Goal: Task Accomplishment & Management: Manage account settings

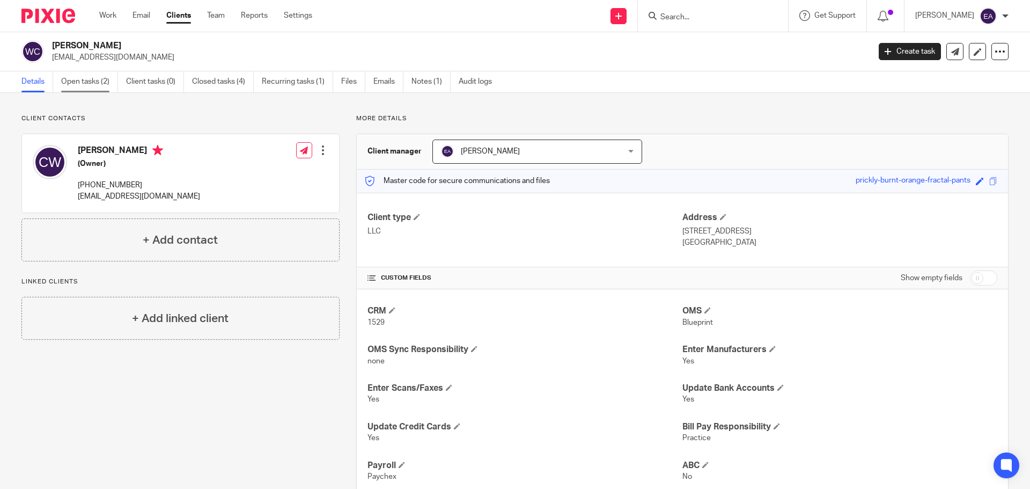
click at [80, 78] on link "Open tasks (2)" at bounding box center [89, 81] width 57 height 21
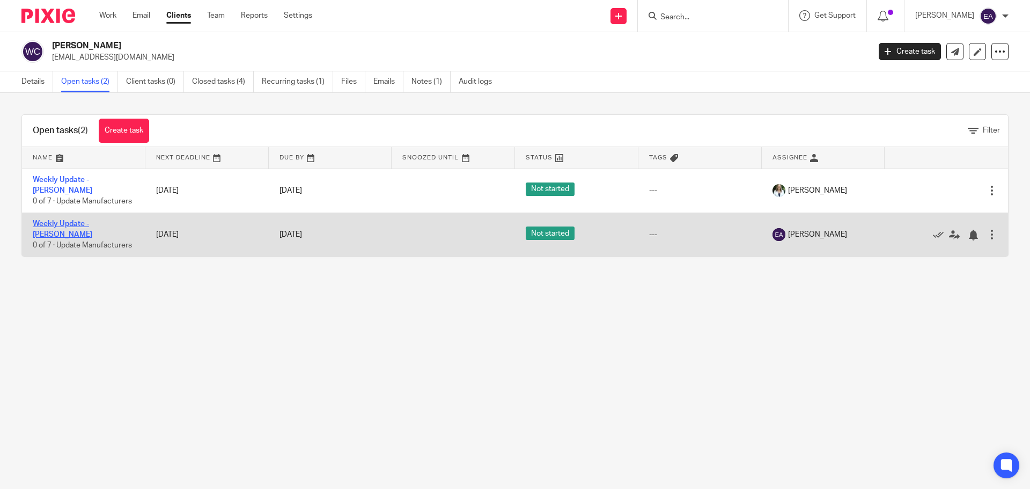
click at [88, 220] on link "Weekly Update - [PERSON_NAME]" at bounding box center [63, 229] width 60 height 18
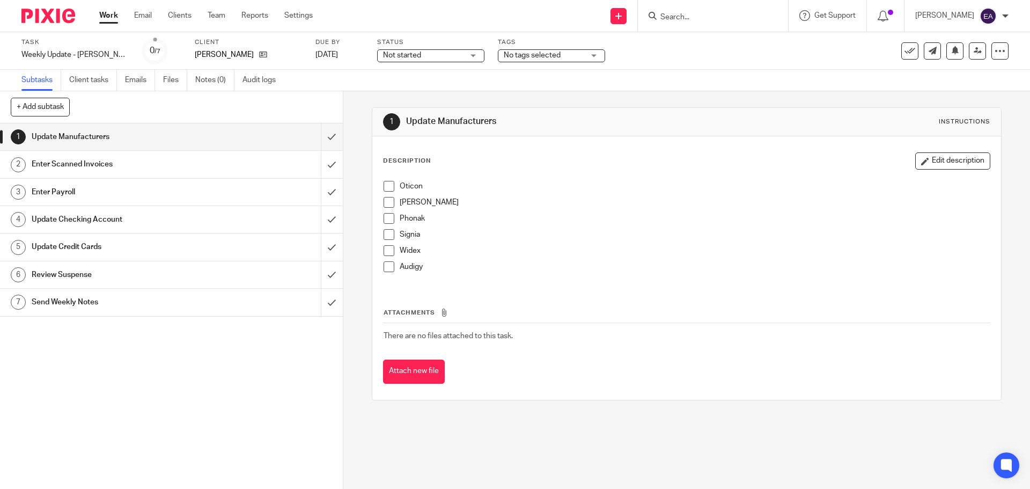
click at [207, 131] on h1 "Update Manufacturers" at bounding box center [125, 137] width 186 height 16
click at [387, 187] on span at bounding box center [389, 186] width 11 height 11
click at [393, 196] on li "Oticon" at bounding box center [687, 189] width 606 height 16
click at [384, 203] on span at bounding box center [389, 202] width 11 height 11
click at [384, 233] on span at bounding box center [389, 234] width 11 height 11
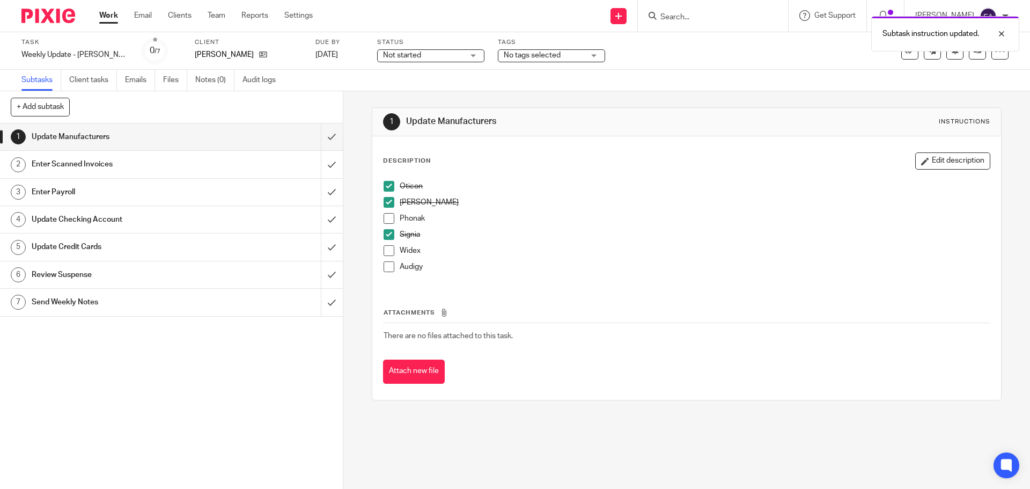
click at [386, 250] on span at bounding box center [389, 250] width 11 height 11
click at [384, 214] on span at bounding box center [389, 218] width 11 height 11
click at [384, 265] on span at bounding box center [389, 266] width 11 height 11
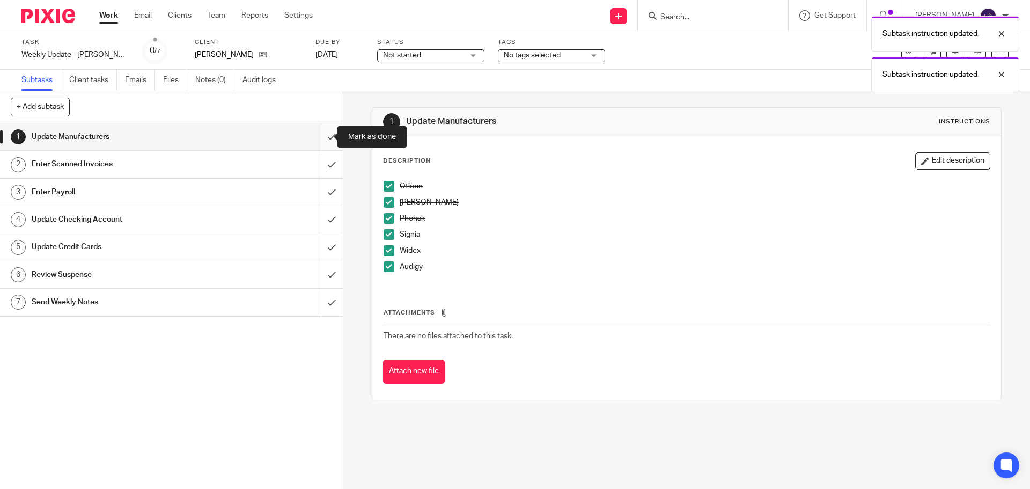
click at [321, 135] on input "submit" at bounding box center [171, 136] width 343 height 27
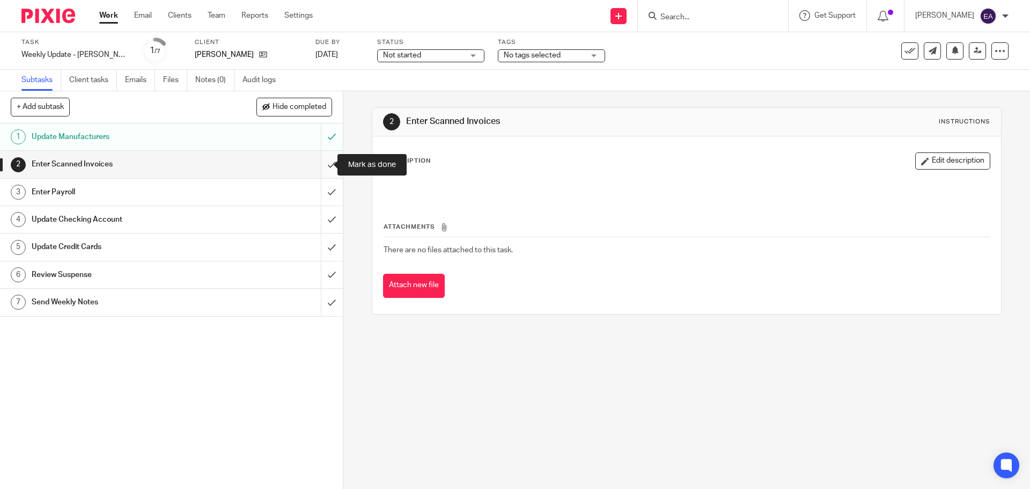
click at [323, 160] on input "submit" at bounding box center [171, 164] width 343 height 27
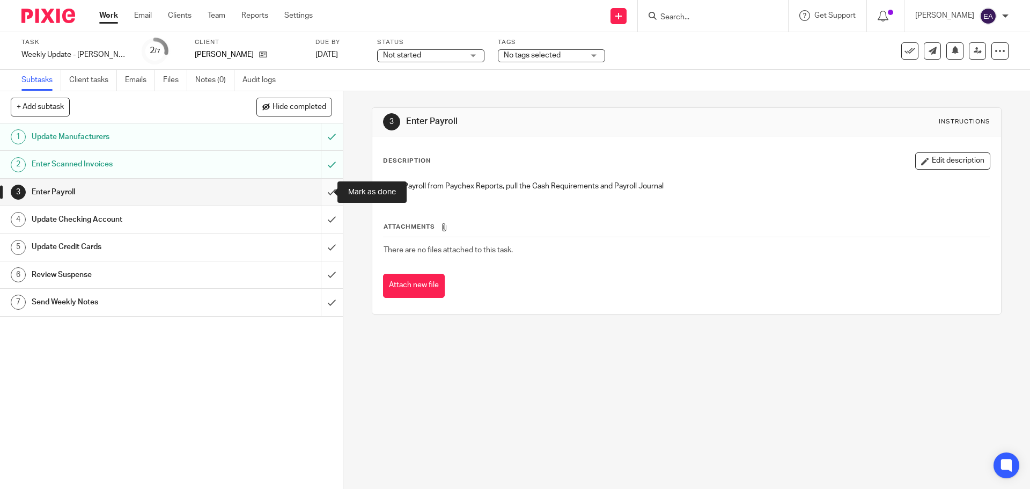
click at [326, 193] on input "submit" at bounding box center [171, 192] width 343 height 27
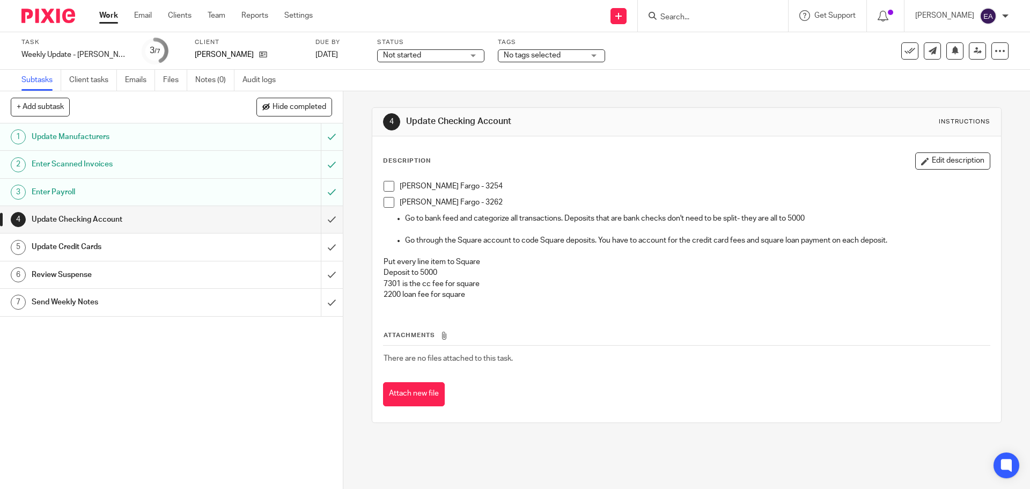
click at [386, 202] on span at bounding box center [389, 202] width 11 height 11
click at [141, 247] on h1 "Update Credit Cards" at bounding box center [125, 247] width 186 height 16
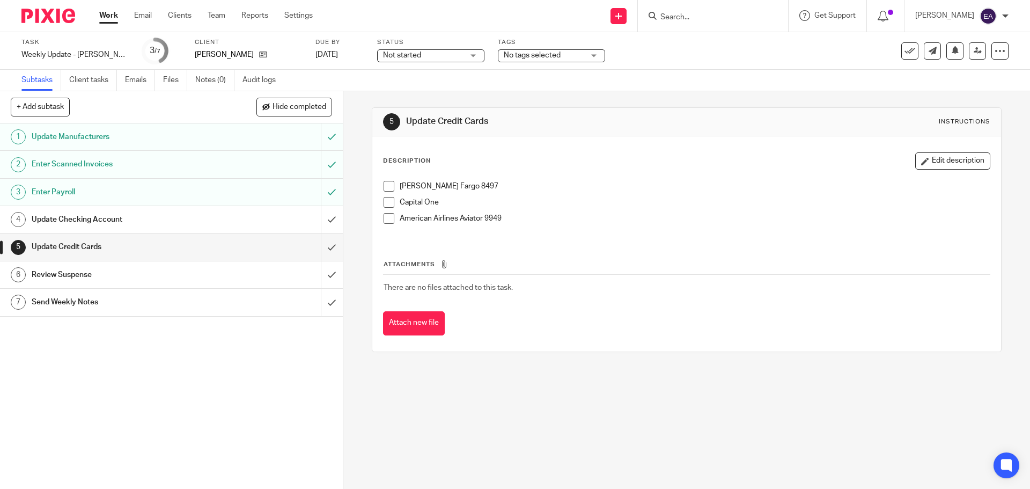
click at [384, 191] on span at bounding box center [389, 186] width 11 height 11
click at [185, 273] on h1 "Review Suspense" at bounding box center [125, 275] width 186 height 16
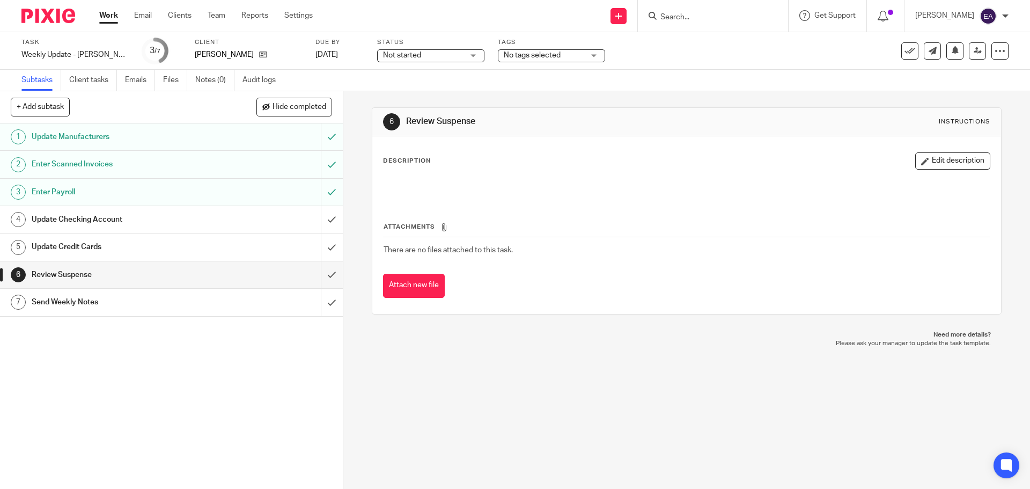
click at [120, 216] on h1 "Update Checking Account" at bounding box center [125, 219] width 186 height 16
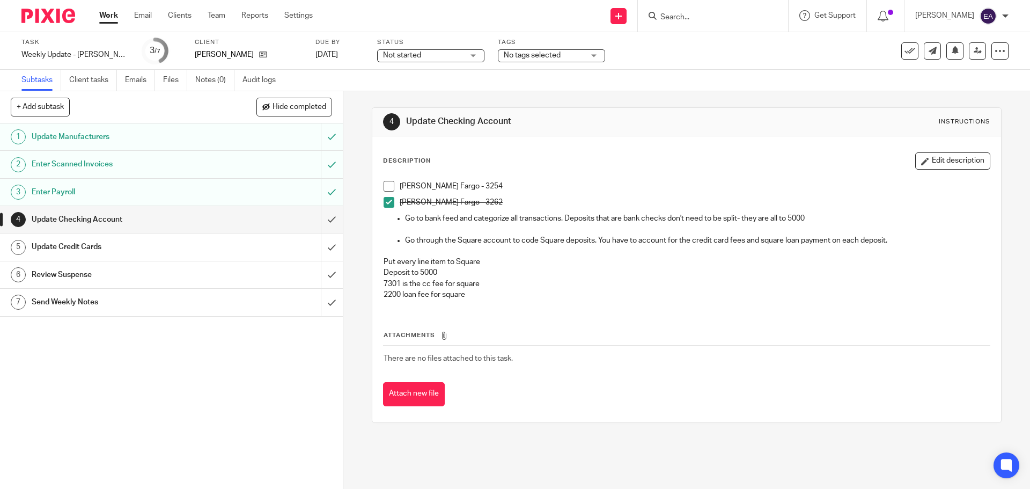
click at [83, 280] on h1 "Review Suspense" at bounding box center [125, 275] width 186 height 16
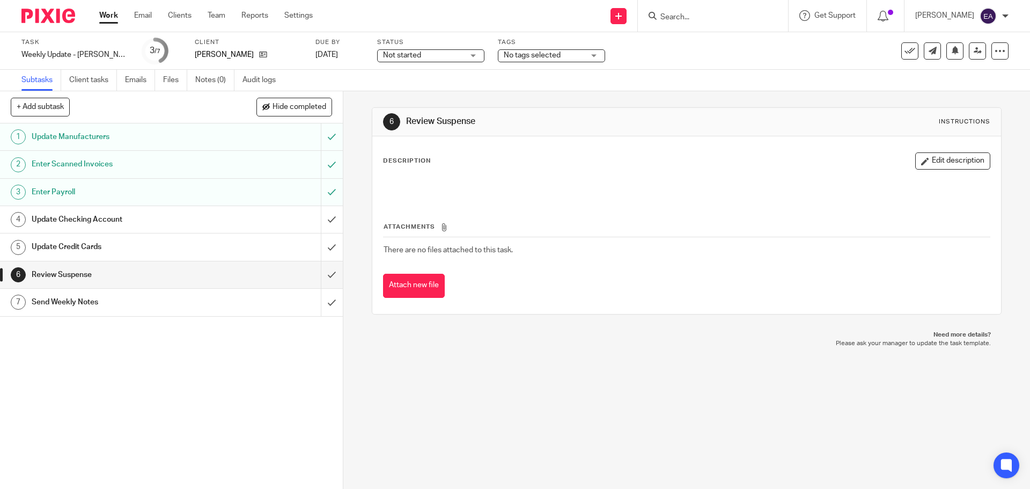
click at [177, 300] on h1 "Send Weekly Notes" at bounding box center [125, 302] width 186 height 16
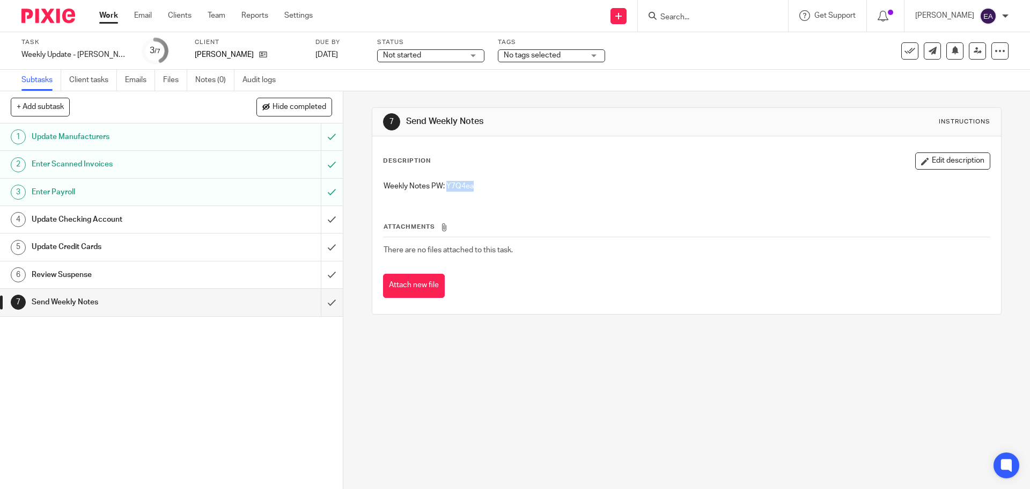
drag, startPoint x: 474, startPoint y: 185, endPoint x: 443, endPoint y: 184, distance: 31.1
click at [443, 184] on p "Weekly Notes PW: Y7Q4ea" at bounding box center [687, 186] width 606 height 11
copy p "Y7Q4ea"
click at [316, 275] on input "submit" at bounding box center [171, 274] width 343 height 27
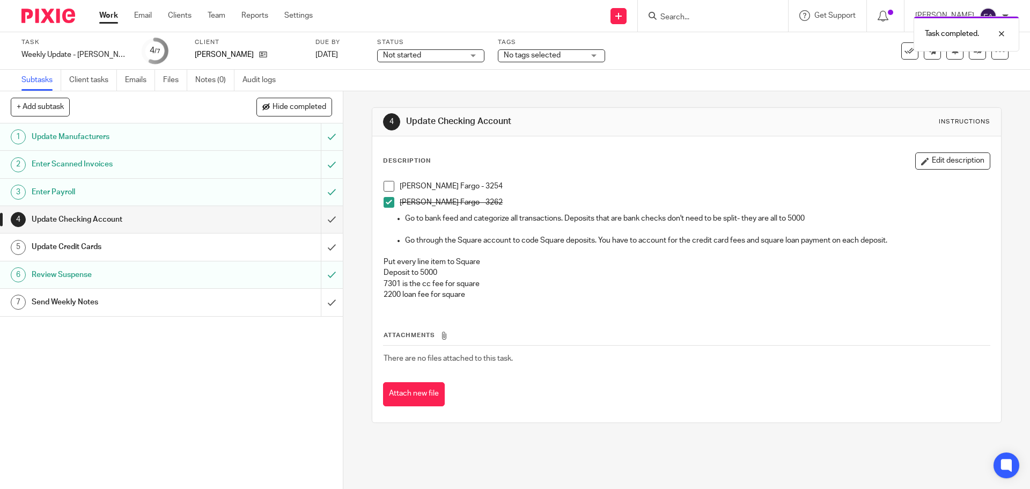
click at [725, 17] on div "Task completed." at bounding box center [767, 31] width 504 height 41
click at [701, 8] on div at bounding box center [713, 16] width 150 height 32
click at [698, 19] on div "Task completed." at bounding box center [767, 31] width 504 height 41
click at [727, 16] on div "Task completed." at bounding box center [767, 31] width 504 height 41
click at [1002, 37] on div at bounding box center [993, 33] width 29 height 13
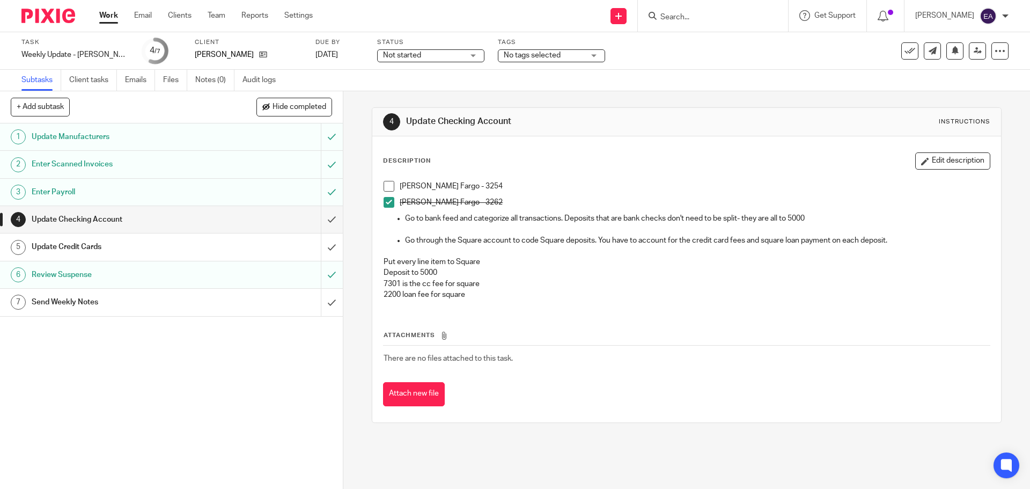
click at [746, 9] on form at bounding box center [717, 15] width 114 height 13
click at [704, 20] on input "Search" at bounding box center [708, 18] width 97 height 10
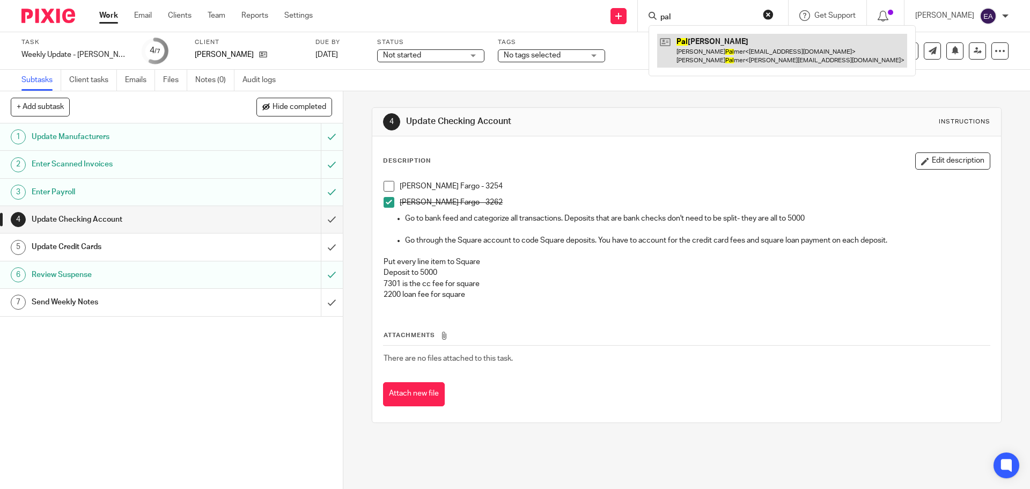
type input "pal"
click at [704, 53] on link at bounding box center [782, 50] width 250 height 33
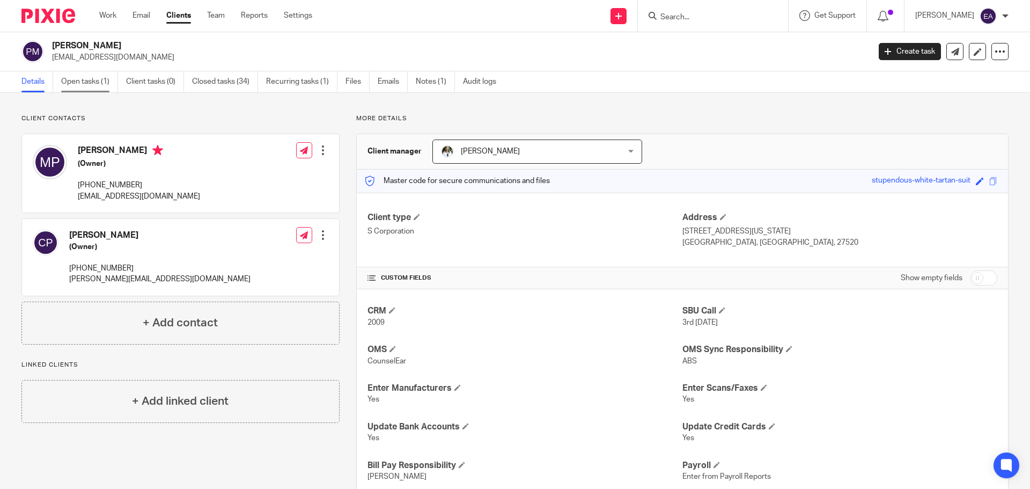
click at [89, 86] on link "Open tasks (1)" at bounding box center [89, 81] width 57 height 21
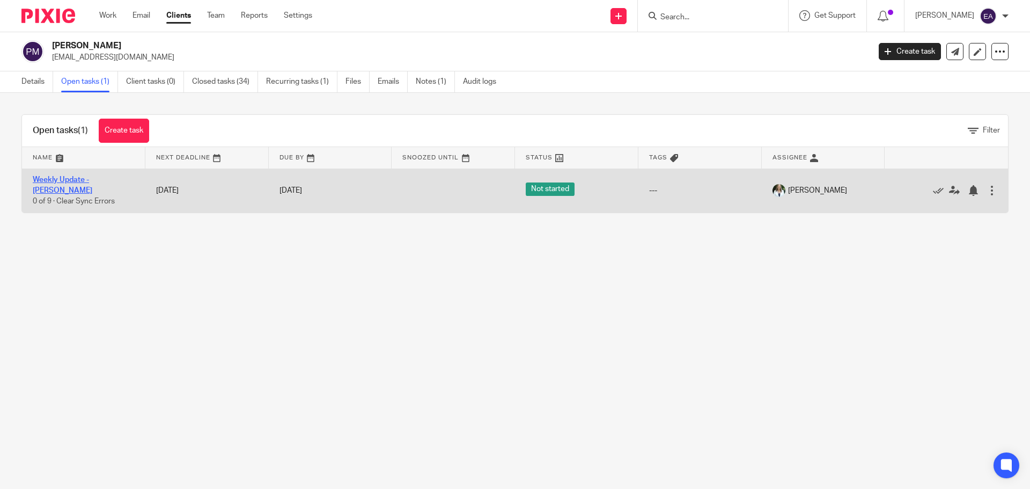
click at [84, 178] on link "Weekly Update - [PERSON_NAME]" at bounding box center [63, 185] width 60 height 18
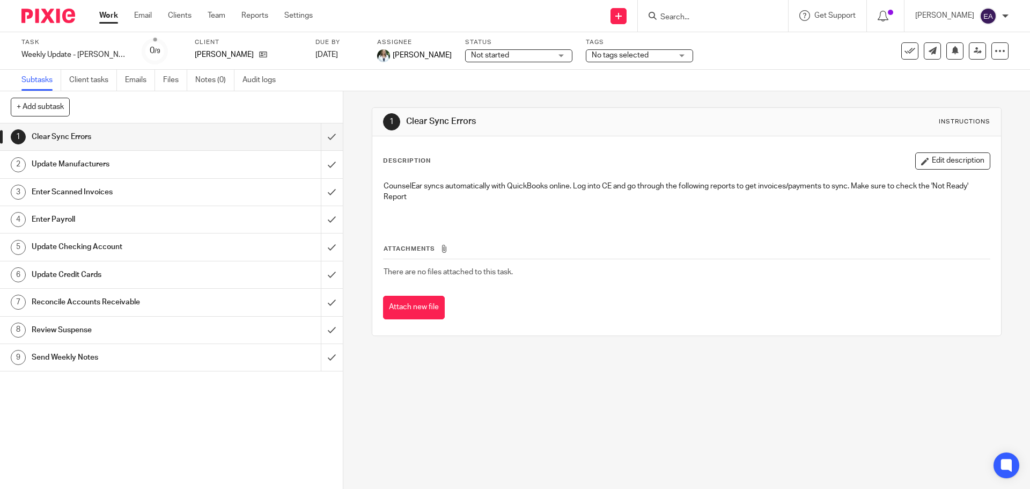
click at [705, 19] on input "Search" at bounding box center [708, 18] width 97 height 10
type input "wil"
click at [702, 52] on link at bounding box center [757, 46] width 201 height 25
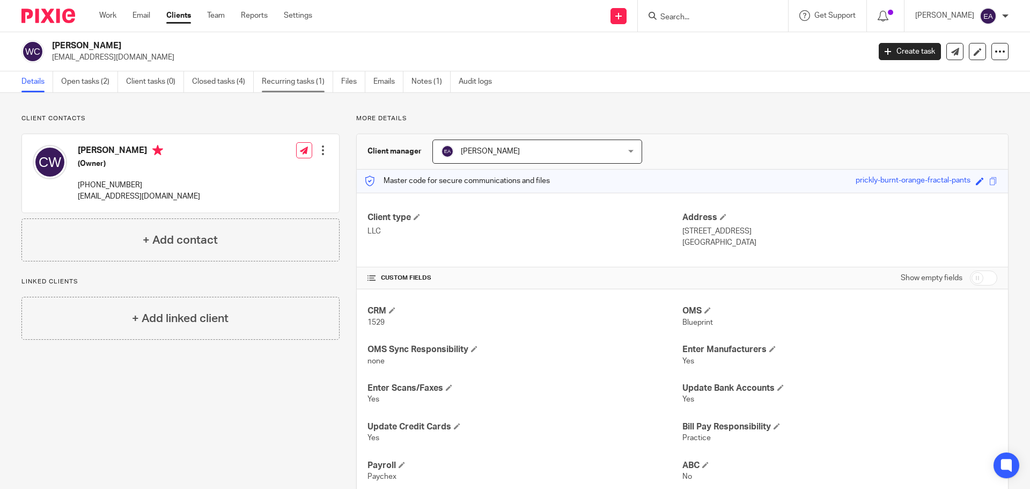
click at [289, 86] on link "Recurring tasks (1)" at bounding box center [297, 81] width 71 height 21
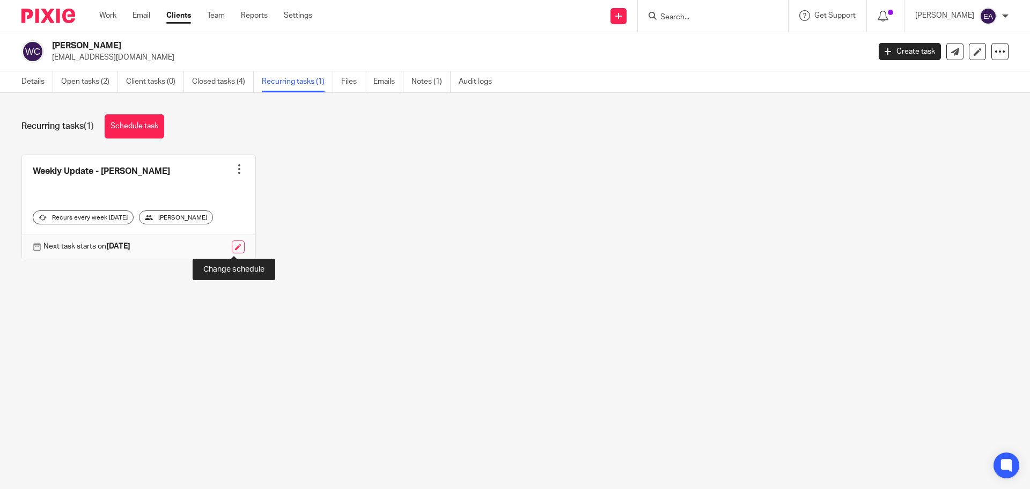
click at [239, 244] on link at bounding box center [238, 246] width 13 height 13
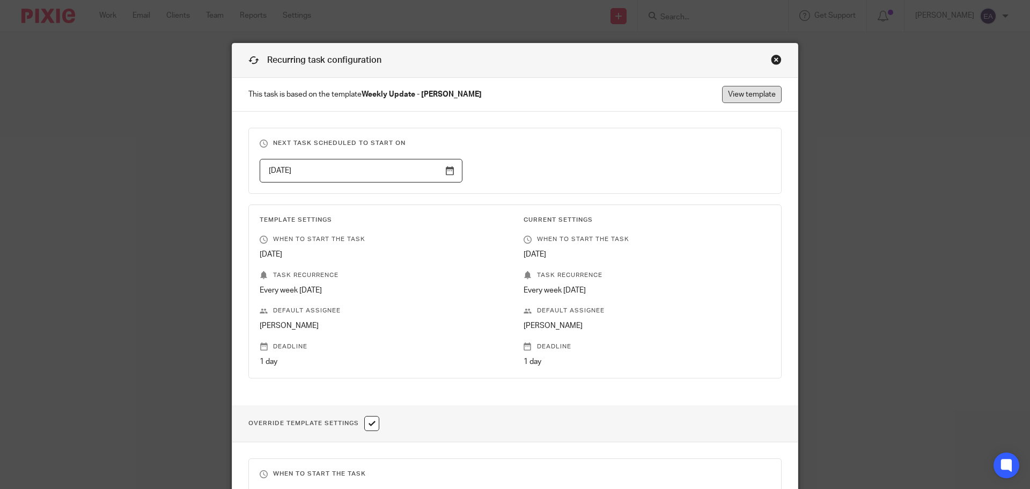
click at [751, 101] on link "View template" at bounding box center [752, 94] width 60 height 17
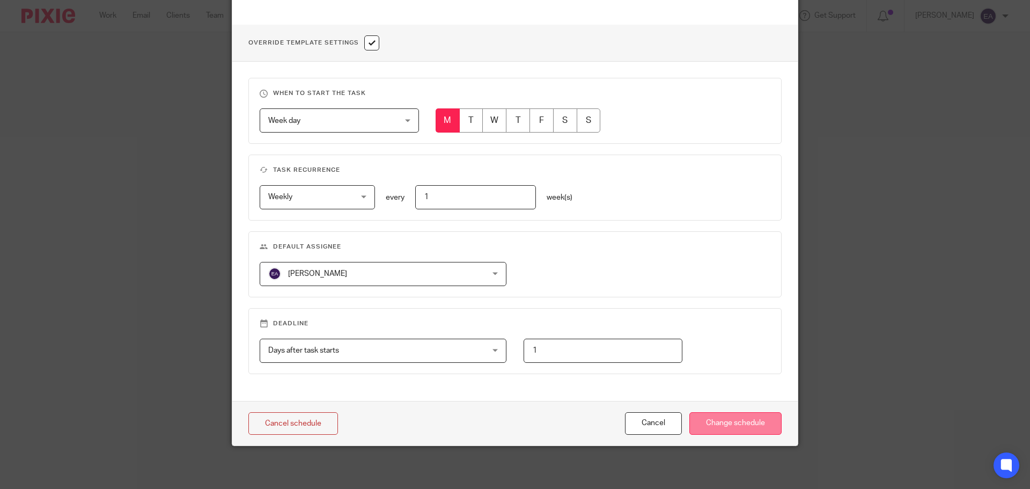
click at [711, 422] on input "Change schedule" at bounding box center [736, 423] width 92 height 23
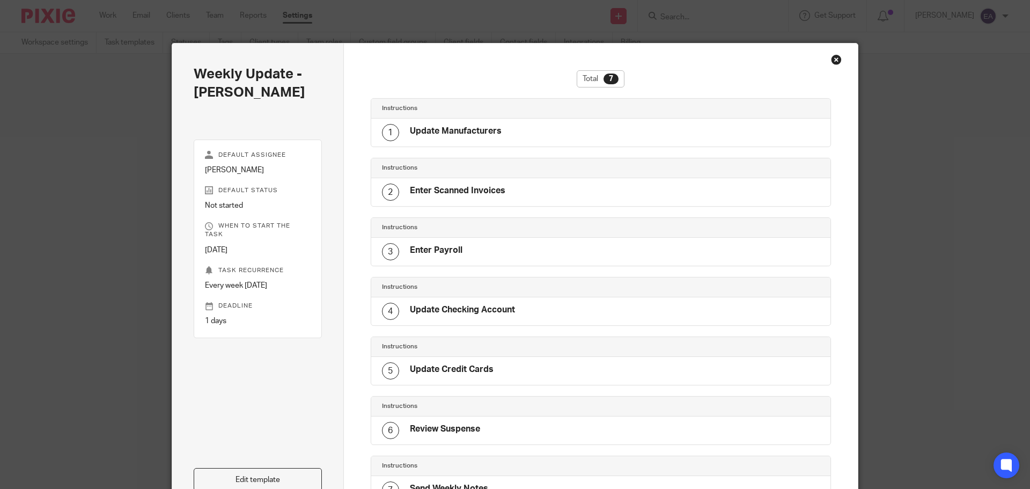
scroll to position [2, 0]
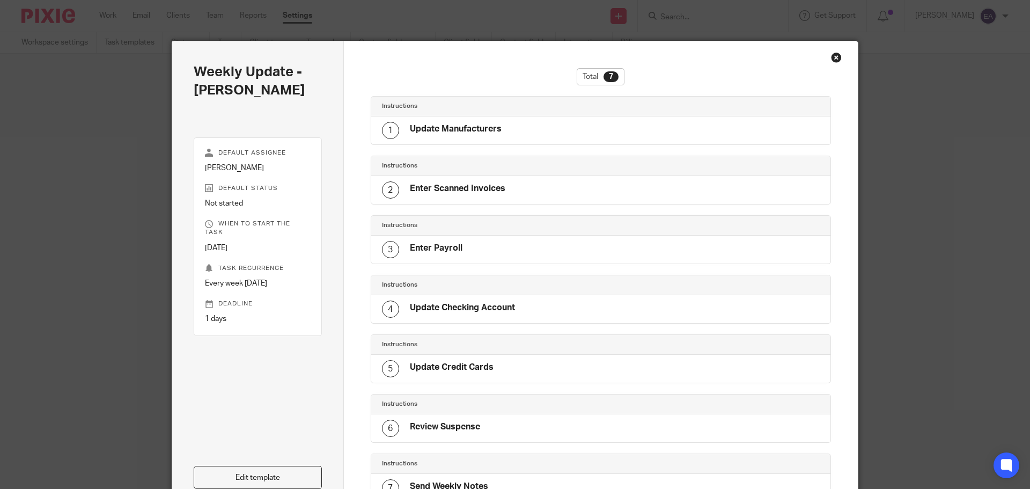
click at [449, 313] on h4 "Update Checking Account" at bounding box center [462, 307] width 105 height 11
click at [262, 476] on link "Edit template" at bounding box center [258, 477] width 128 height 23
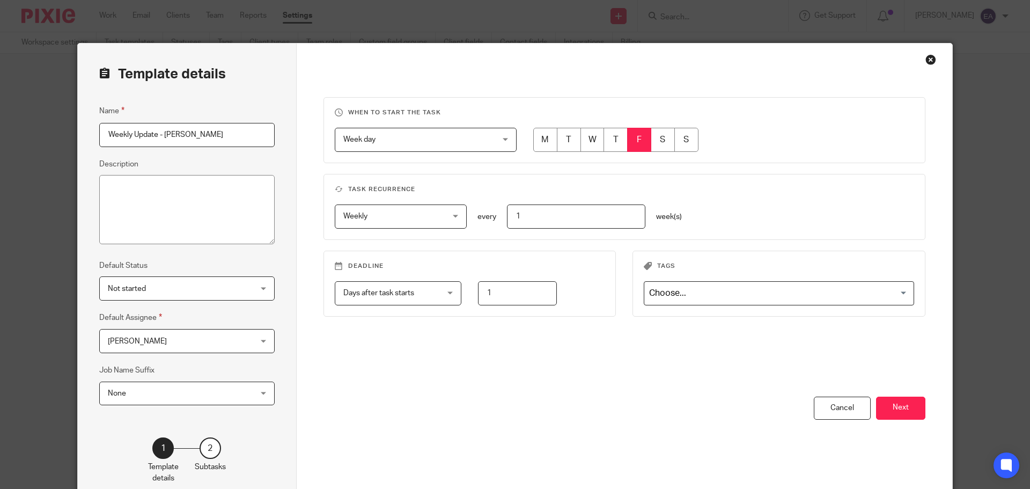
click at [905, 421] on div "You have unsaved changes Cancel Next" at bounding box center [625, 451] width 603 height 108
click at [895, 402] on button "Next" at bounding box center [900, 408] width 49 height 23
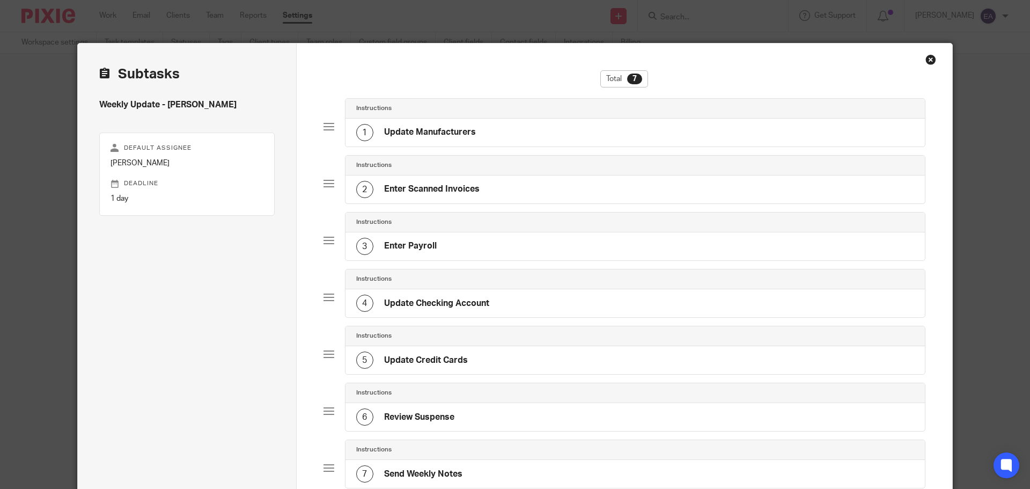
click at [454, 304] on h4 "Update Checking Account" at bounding box center [436, 303] width 105 height 11
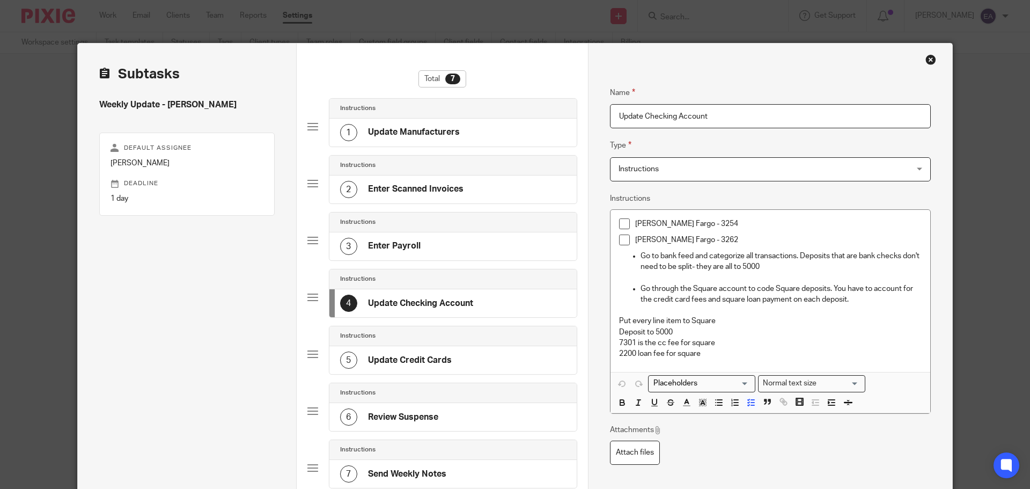
click at [879, 303] on p "Go through the Square account to code Square deposits. You have to account for …" at bounding box center [781, 294] width 281 height 22
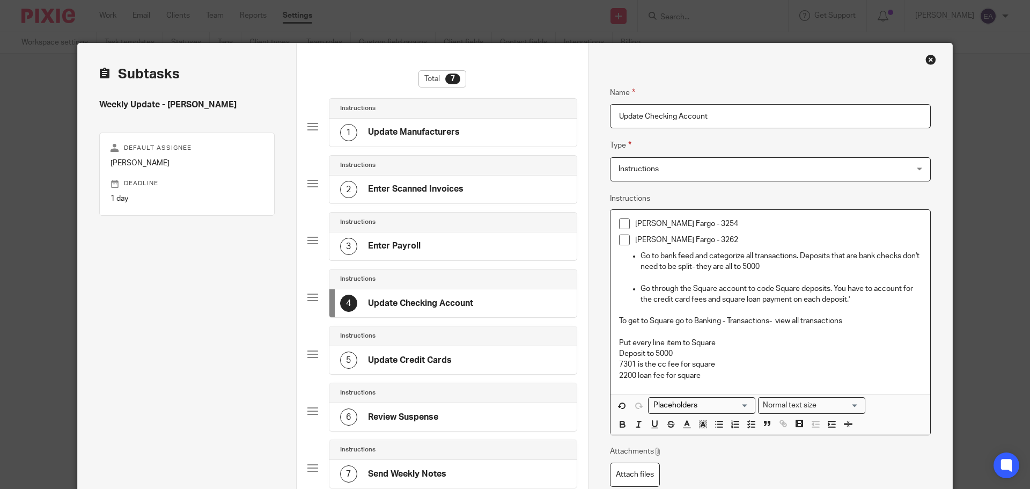
scroll to position [148, 0]
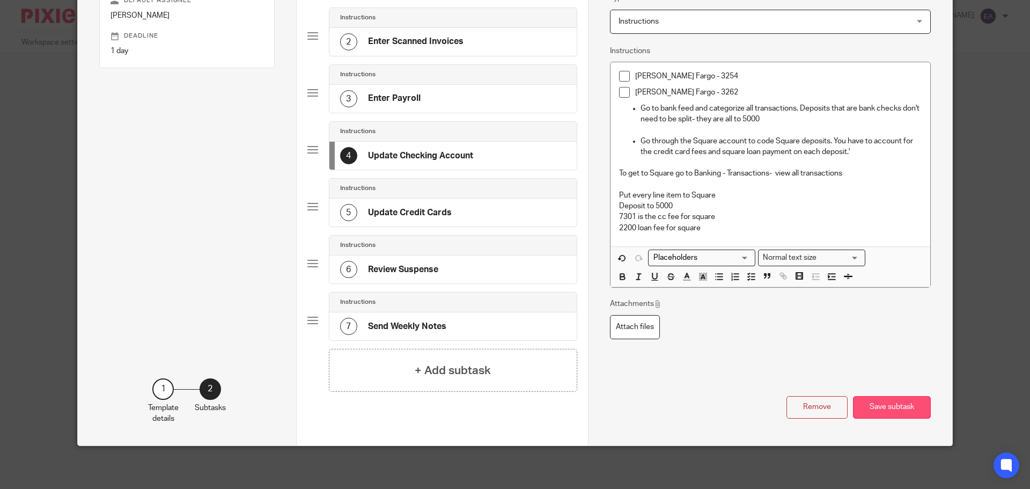
click at [909, 403] on button "Save subtask" at bounding box center [892, 407] width 78 height 23
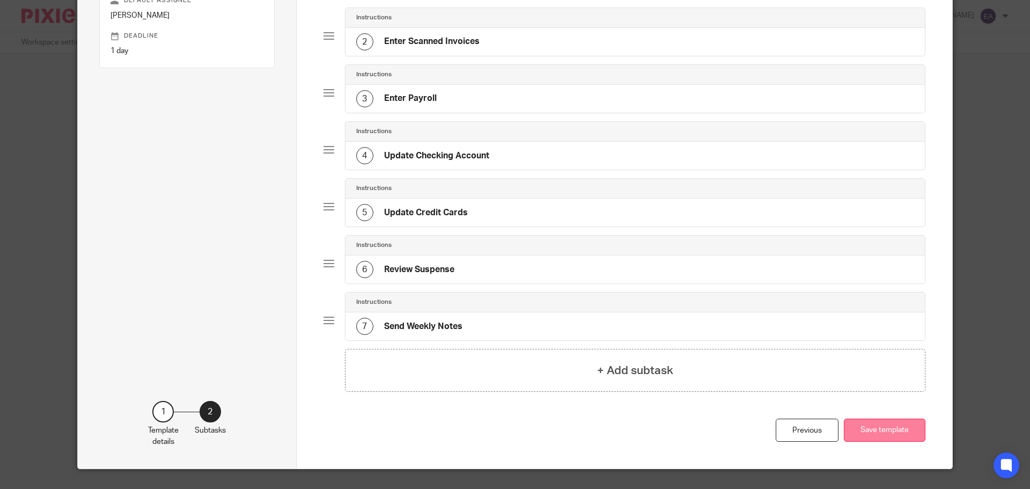
click at [873, 432] on button "Save template" at bounding box center [885, 430] width 82 height 23
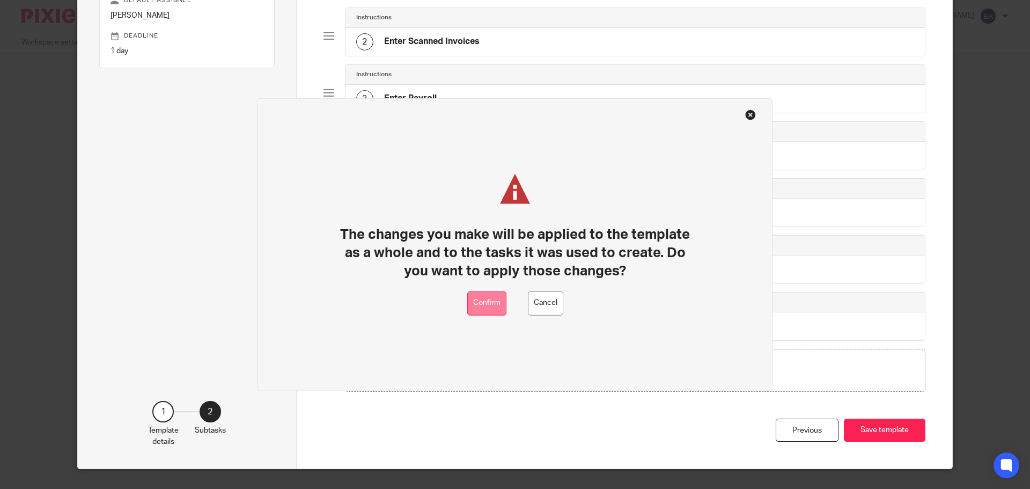
drag, startPoint x: 488, startPoint y: 310, endPoint x: 450, endPoint y: 327, distance: 42.3
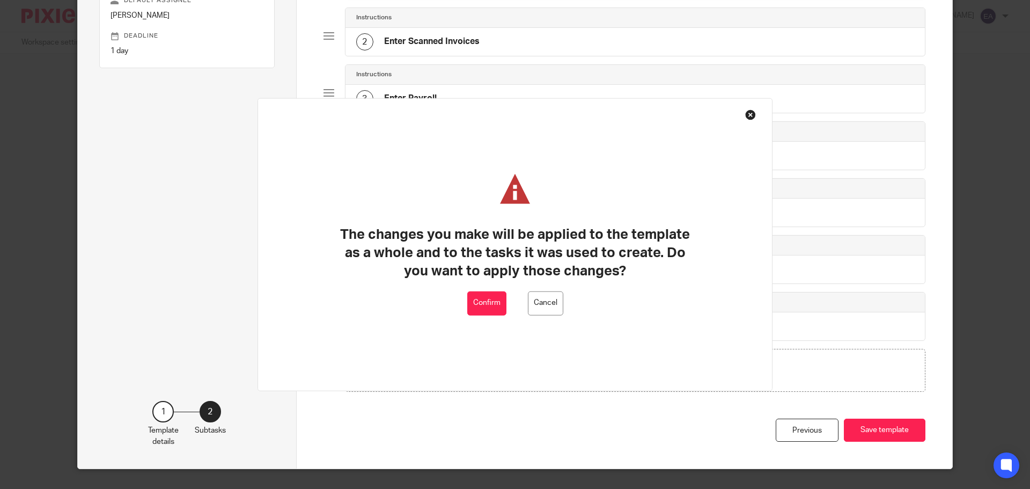
click at [485, 309] on button "Confirm" at bounding box center [486, 303] width 39 height 24
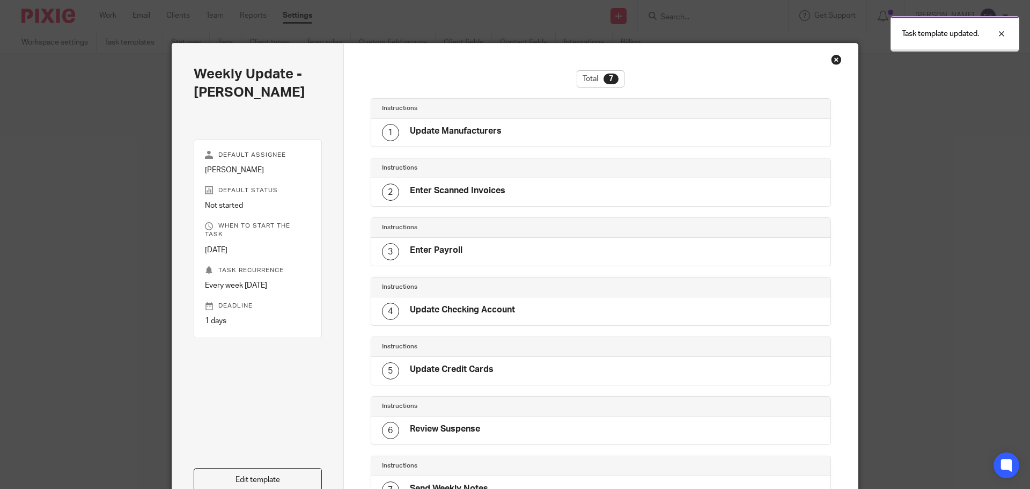
scroll to position [2, 0]
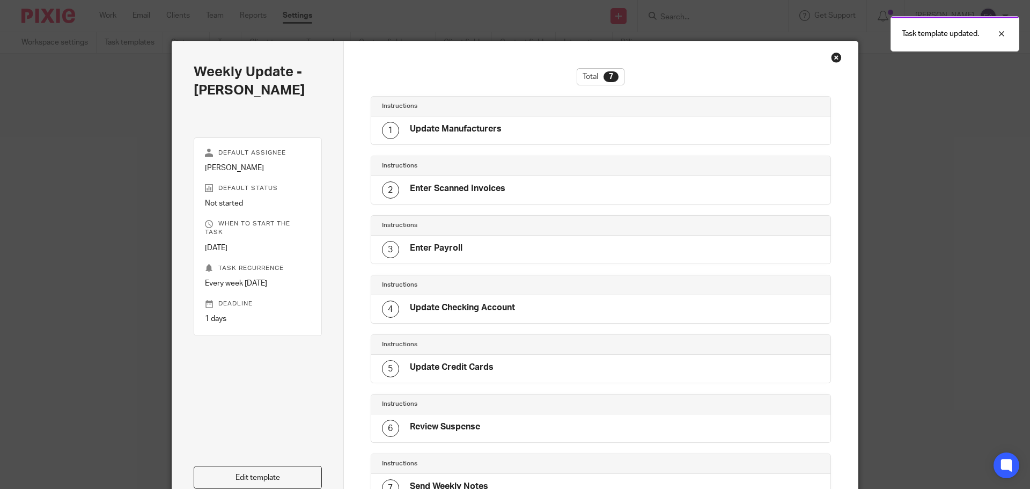
drag, startPoint x: 838, startPoint y: 56, endPoint x: 772, endPoint y: 60, distance: 66.7
click at [838, 56] on div "Total 7 Instructions 1 Update Manufacturers Instructions 2 Enter Scanned Invoic…" at bounding box center [601, 303] width 515 height 525
click at [831, 57] on div "Close this dialog window" at bounding box center [836, 57] width 11 height 11
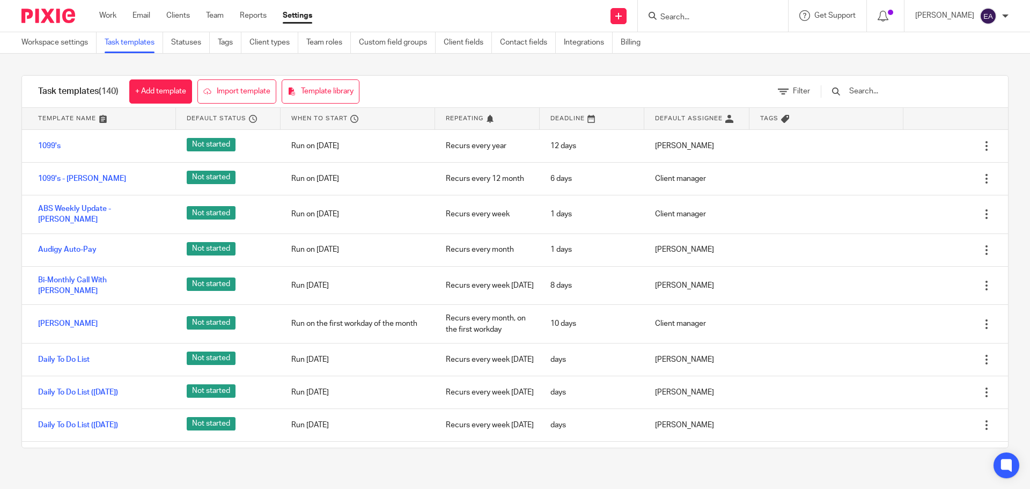
click at [715, 15] on input "Search" at bounding box center [708, 18] width 97 height 10
type input "wils"
click at [719, 38] on link at bounding box center [757, 46] width 201 height 25
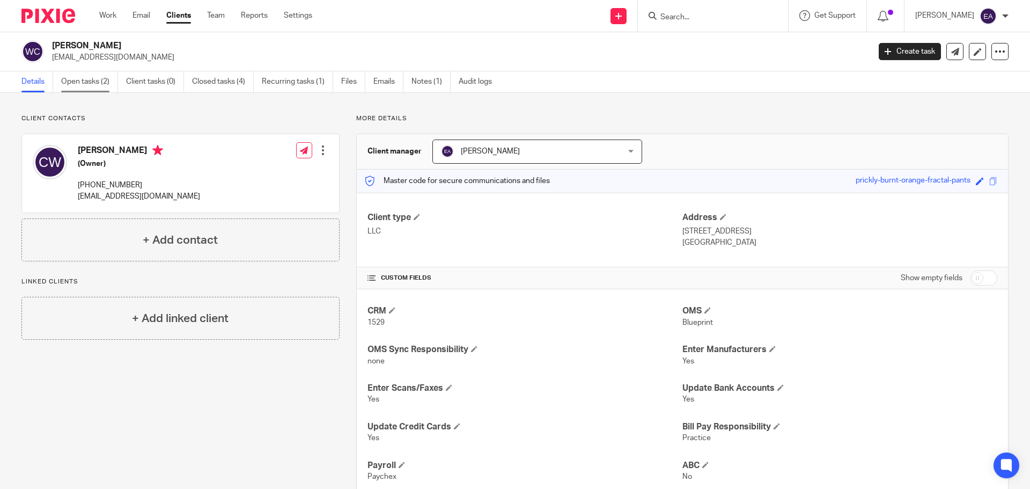
click at [93, 83] on link "Open tasks (2)" at bounding box center [89, 81] width 57 height 21
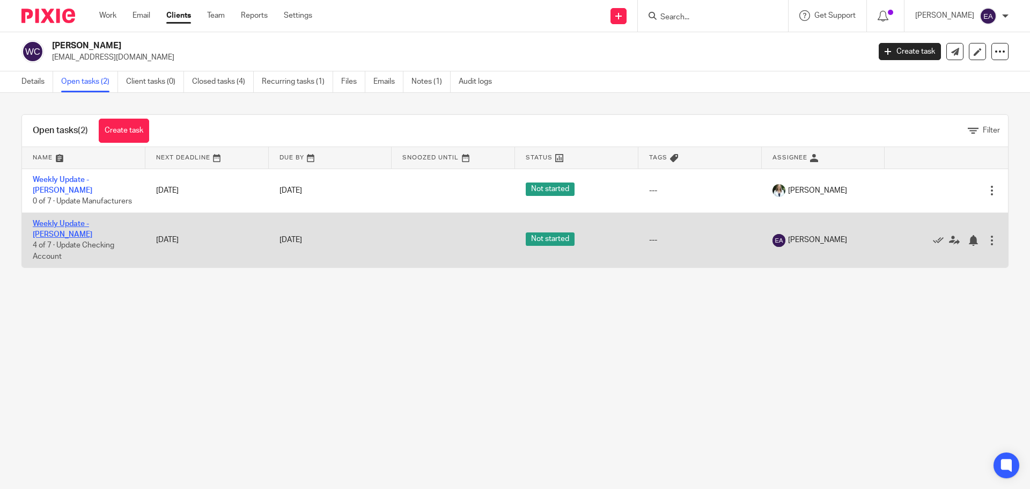
click at [73, 220] on link "Weekly Update - [PERSON_NAME]" at bounding box center [63, 229] width 60 height 18
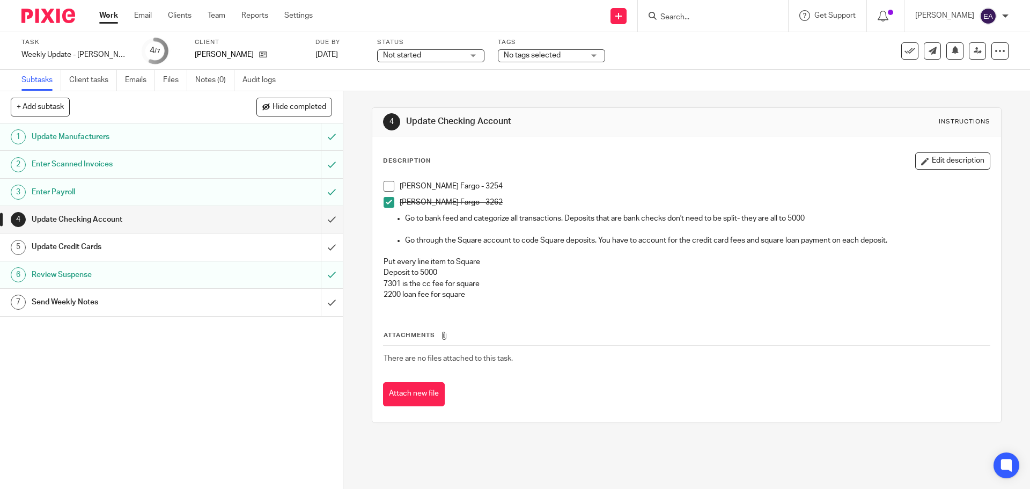
click at [96, 246] on h1 "Update Credit Cards" at bounding box center [125, 247] width 186 height 16
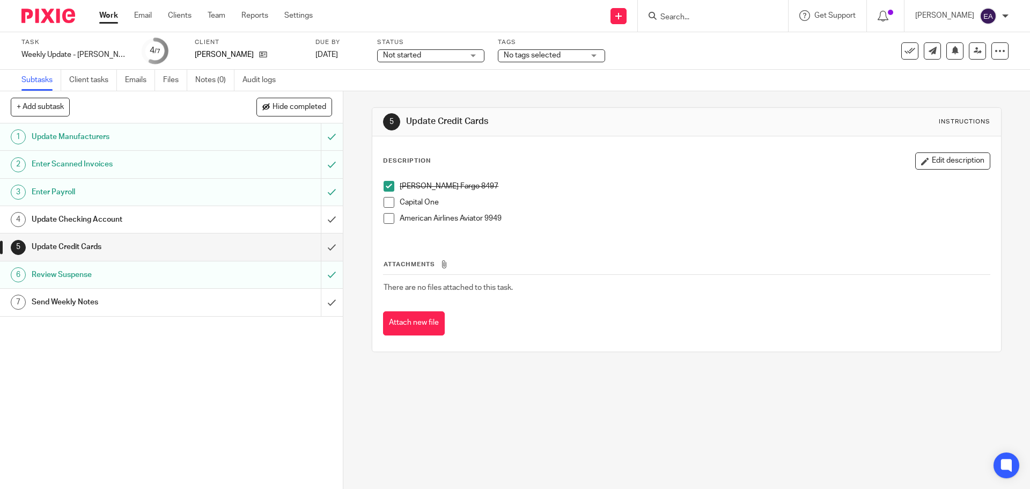
click at [93, 219] on h1 "Update Checking Account" at bounding box center [125, 219] width 186 height 16
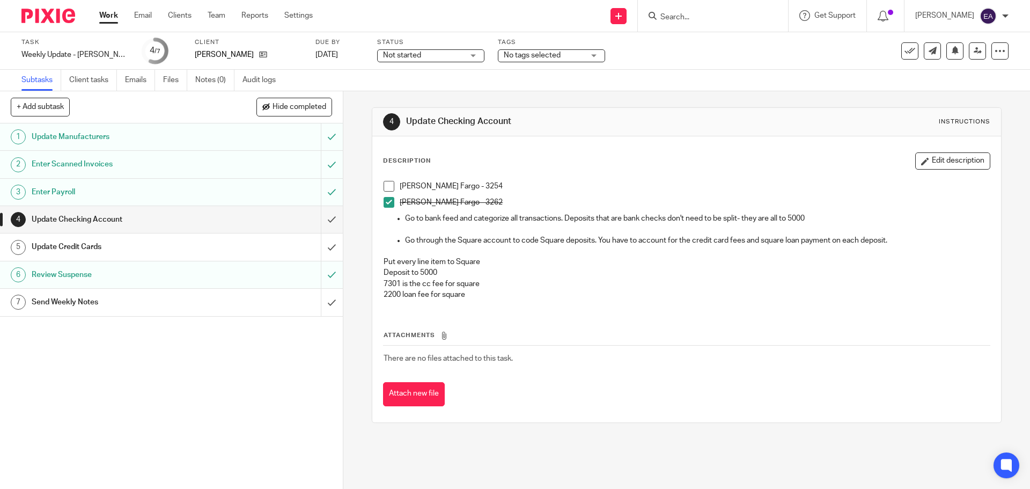
click at [386, 190] on span at bounding box center [389, 186] width 11 height 11
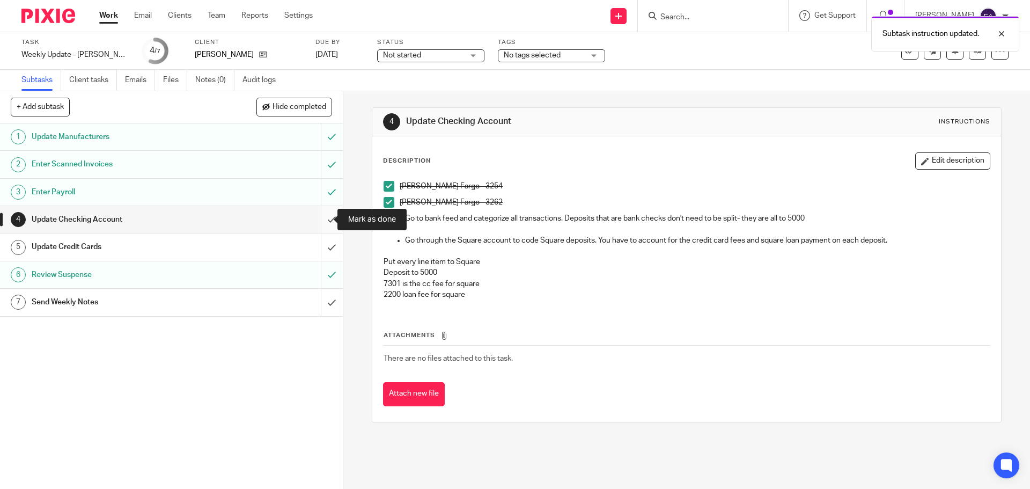
click at [324, 220] on input "submit" at bounding box center [171, 219] width 343 height 27
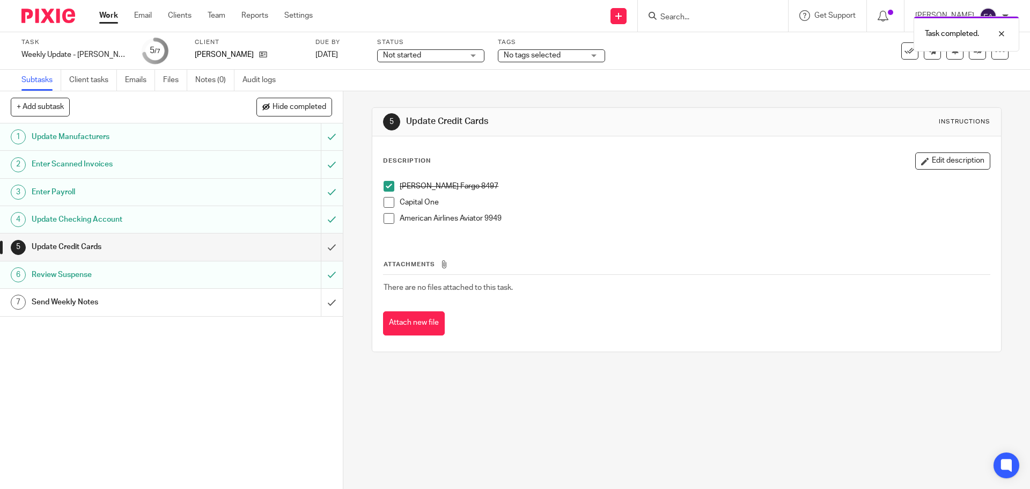
click at [384, 199] on span at bounding box center [389, 202] width 11 height 11
click at [314, 249] on input "submit" at bounding box center [171, 246] width 343 height 27
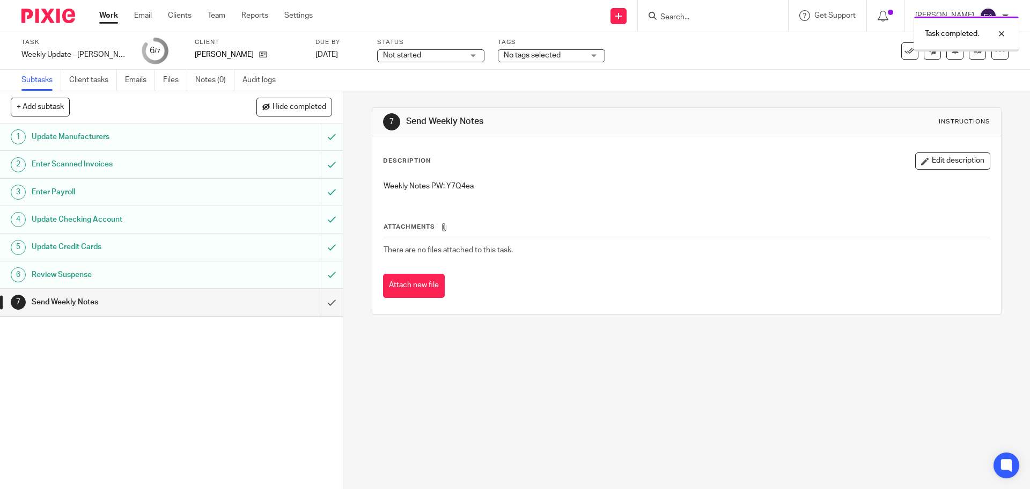
click at [317, 305] on input "submit" at bounding box center [171, 302] width 343 height 27
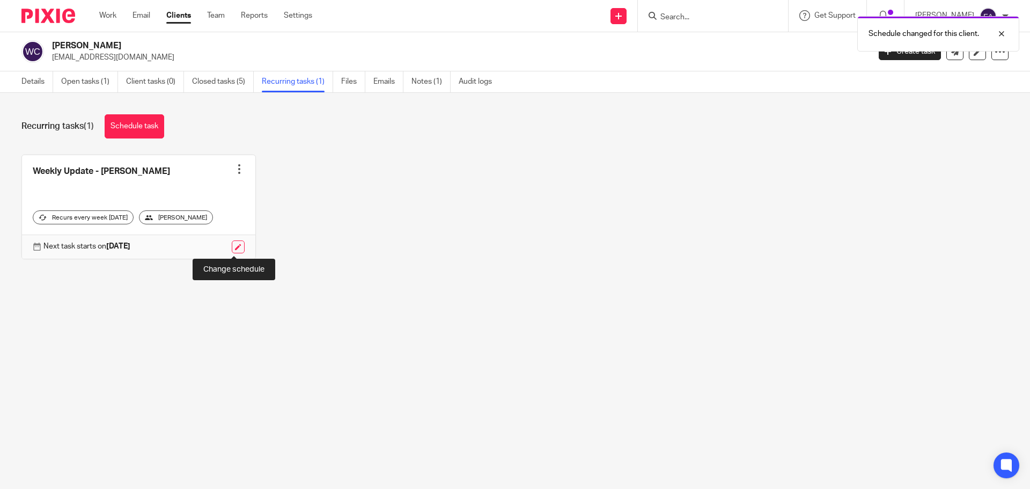
click at [232, 243] on link at bounding box center [238, 246] width 13 height 13
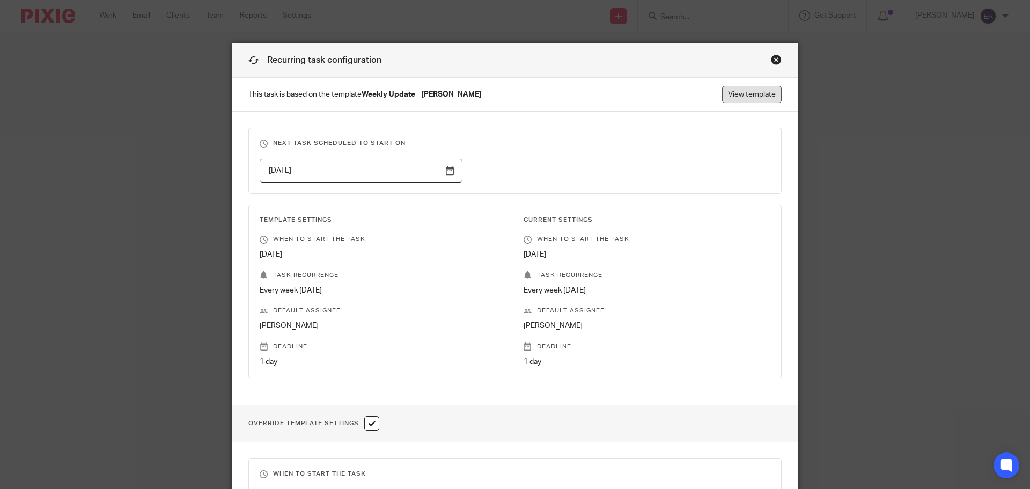
click at [755, 100] on link "View template" at bounding box center [752, 94] width 60 height 17
click at [775, 61] on div "Close this dialog window" at bounding box center [776, 59] width 11 height 11
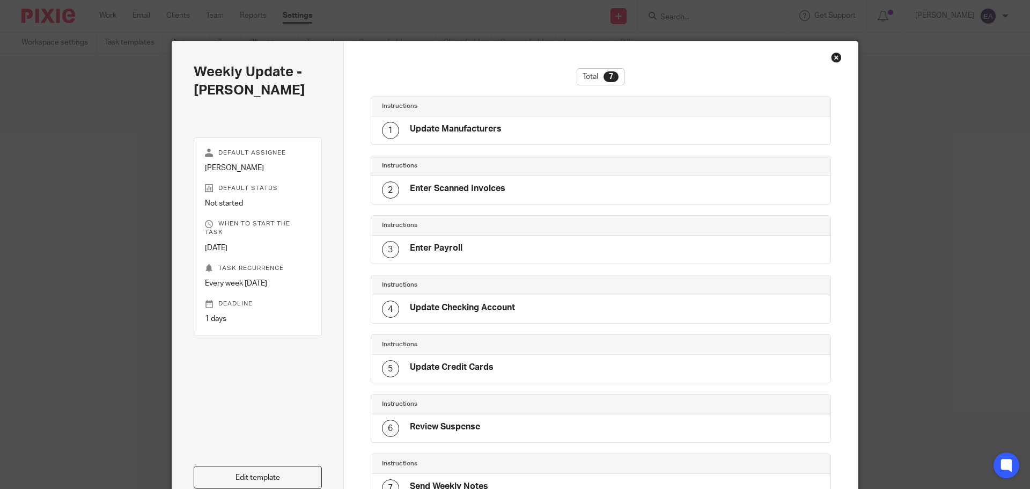
scroll to position [123, 0]
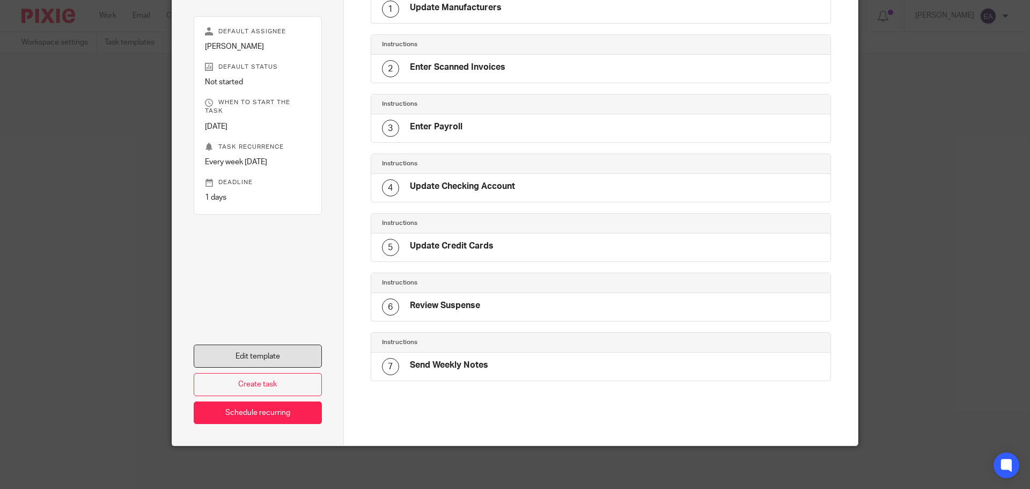
click at [259, 354] on link "Edit template" at bounding box center [258, 356] width 128 height 23
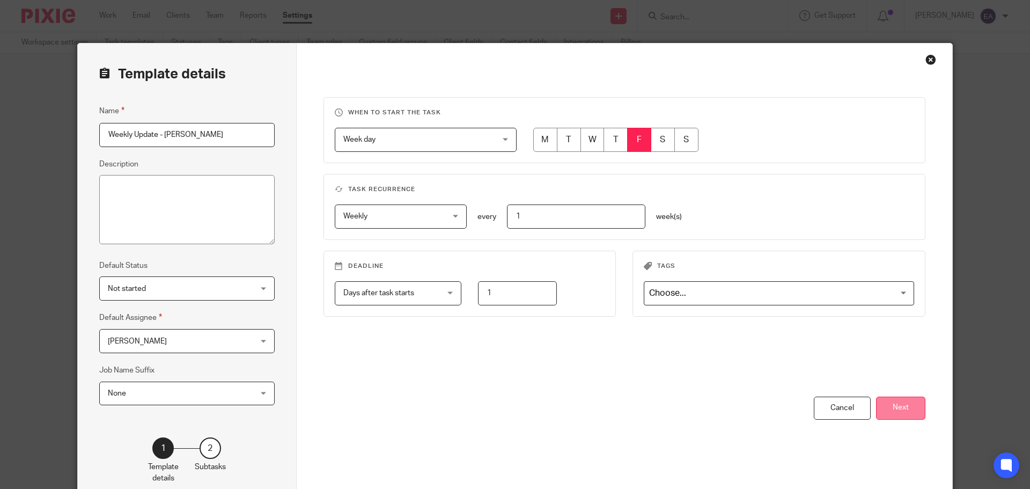
click at [906, 408] on button "Next" at bounding box center [900, 408] width 49 height 23
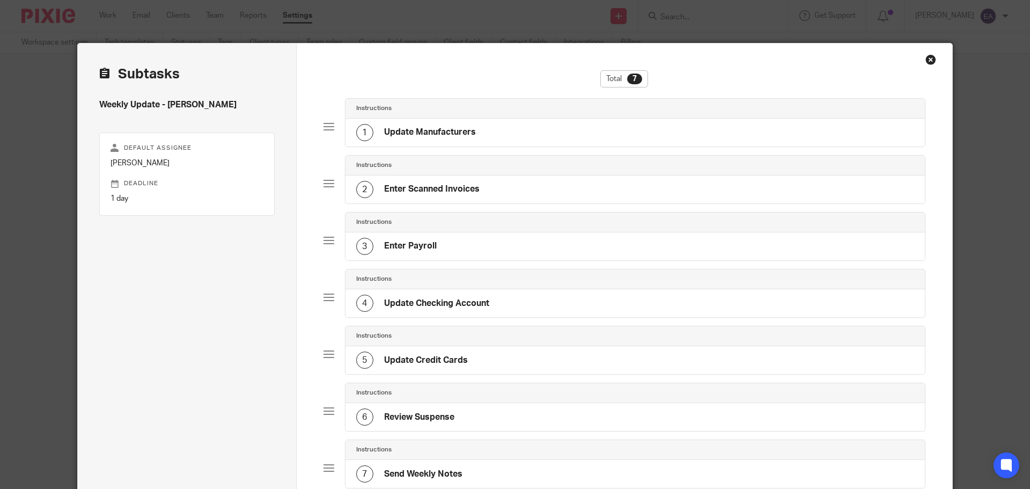
click at [456, 358] on h4 "Update Credit Cards" at bounding box center [426, 360] width 84 height 11
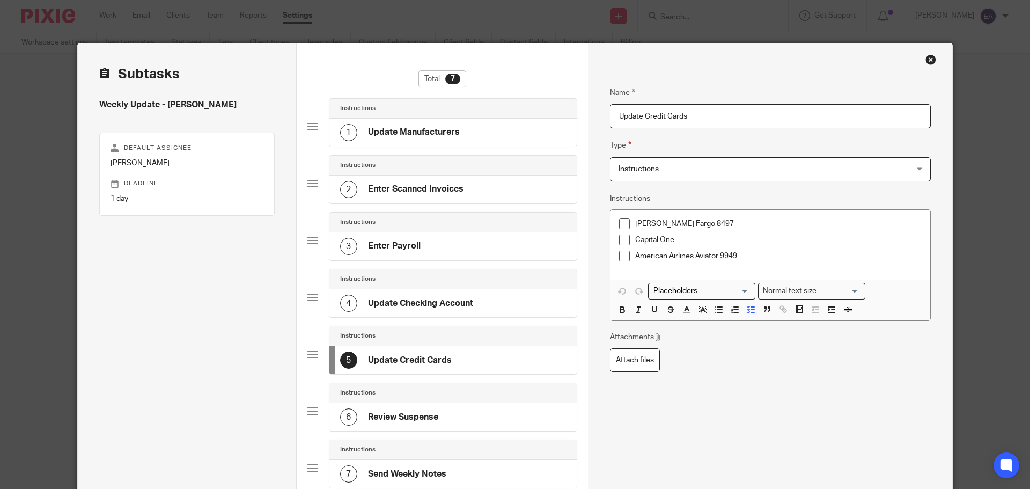
click at [797, 251] on p "American Airlines Aviator 9949" at bounding box center [778, 256] width 287 height 11
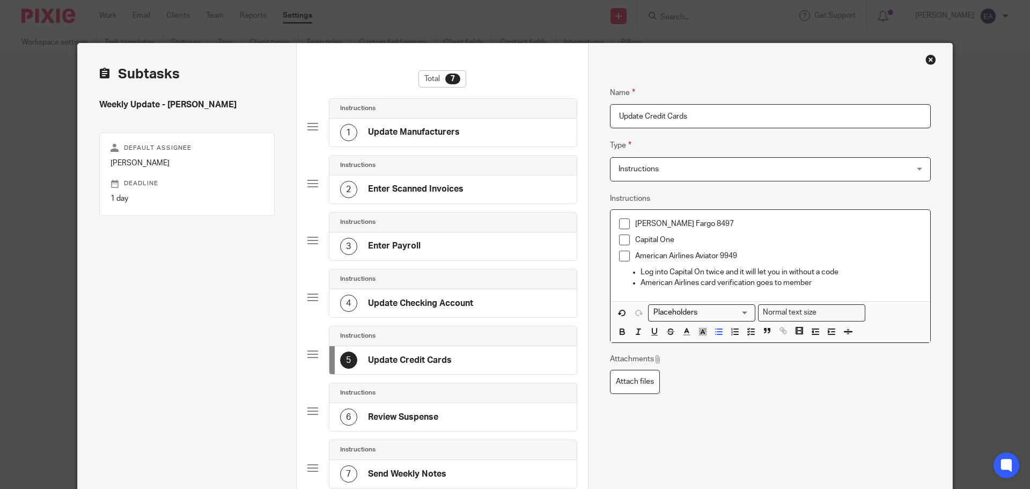
scroll to position [148, 0]
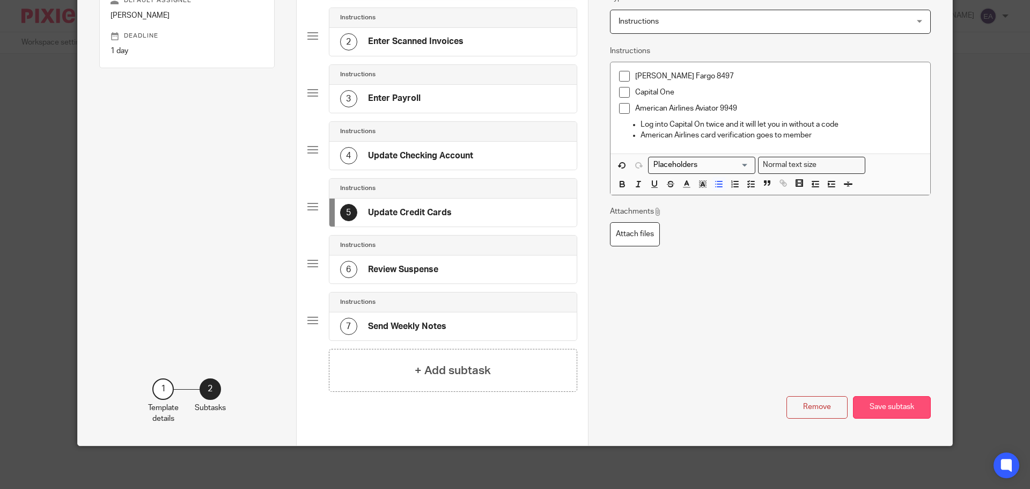
click at [888, 411] on button "Save subtask" at bounding box center [892, 407] width 78 height 23
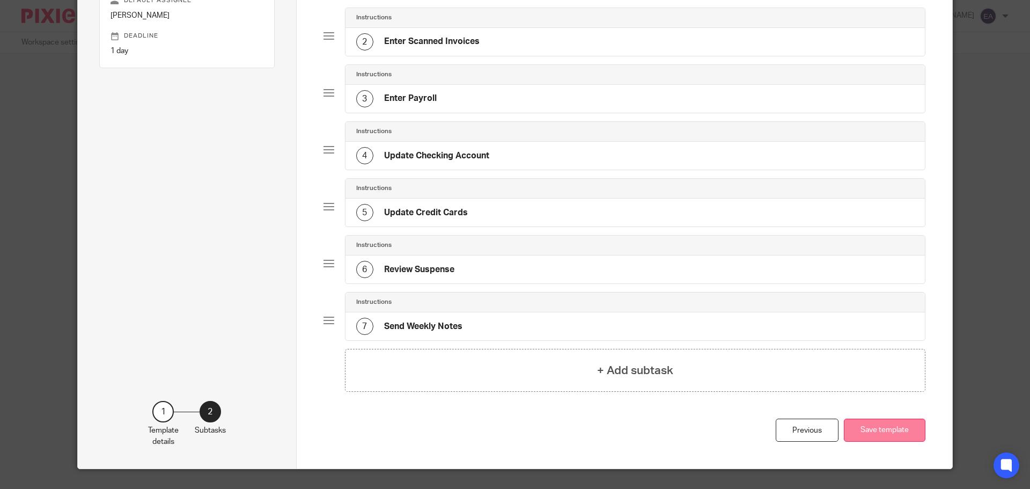
click at [883, 428] on button "Save template" at bounding box center [885, 430] width 82 height 23
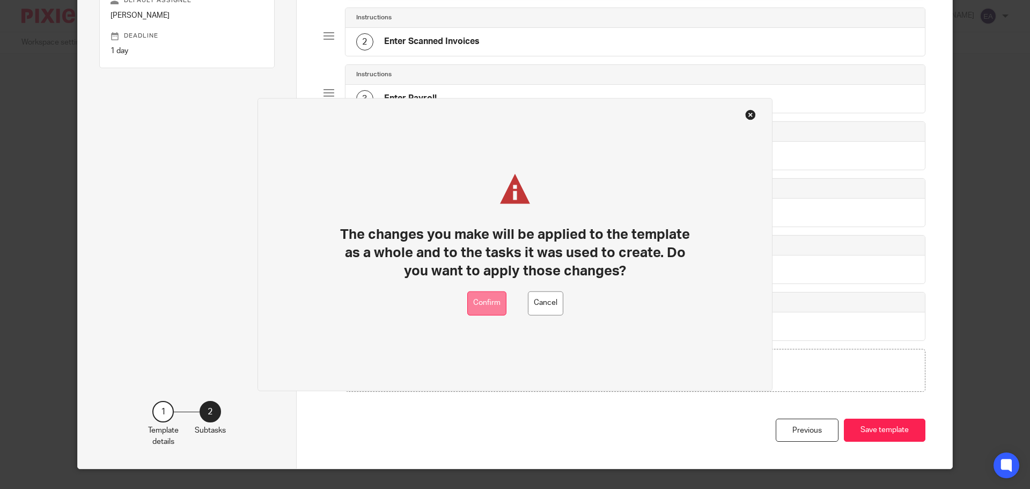
click at [474, 301] on button "Confirm" at bounding box center [486, 303] width 39 height 24
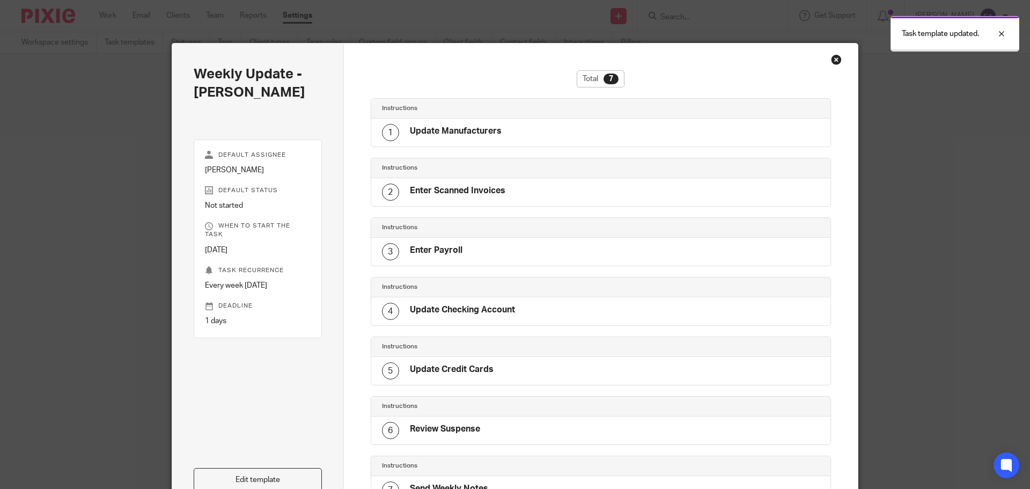
scroll to position [2, 0]
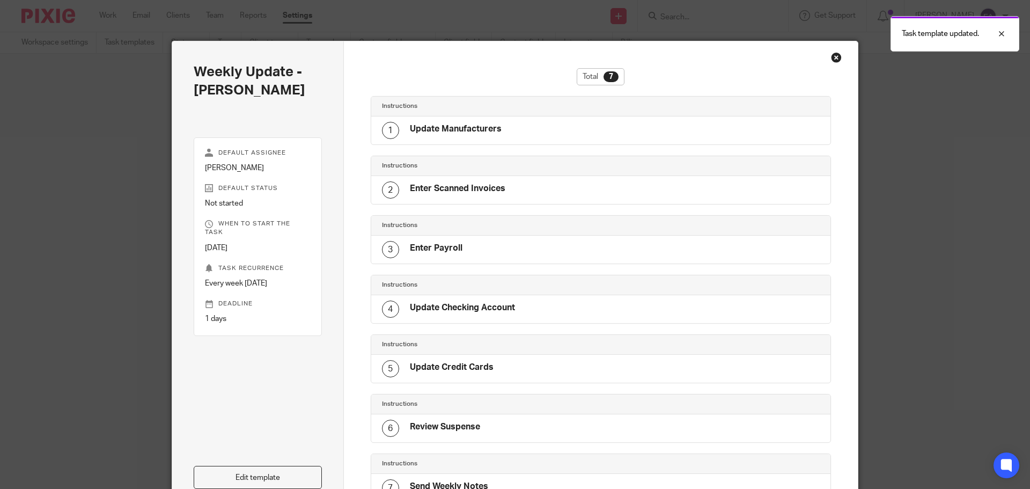
click at [832, 61] on div "Close this dialog window" at bounding box center [836, 57] width 11 height 11
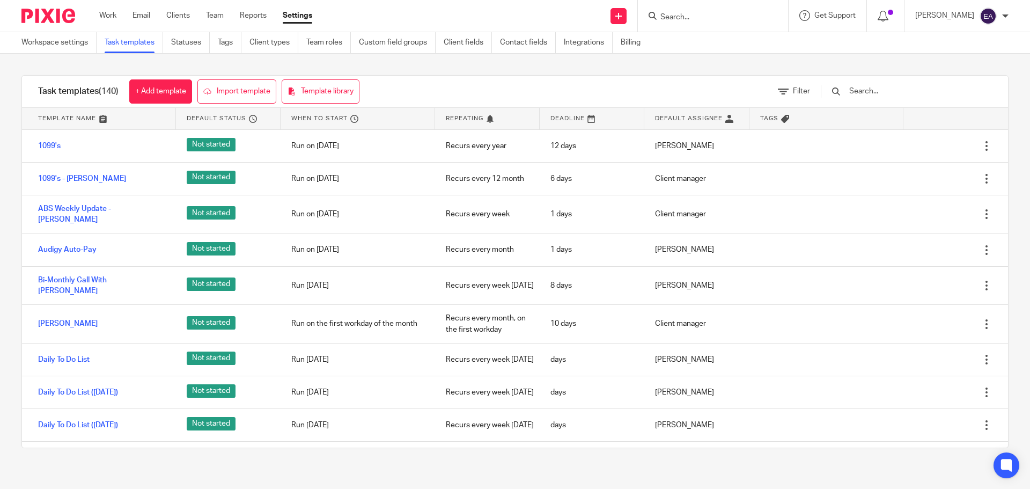
click at [758, 5] on div at bounding box center [713, 16] width 150 height 32
click at [729, 19] on input "Search" at bounding box center [708, 18] width 97 height 10
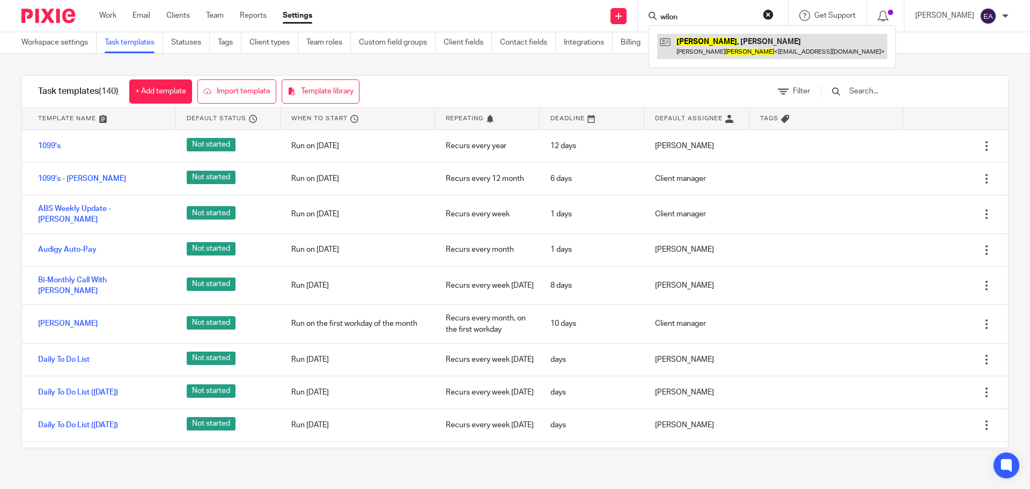
type input "wilon"
click at [722, 39] on link at bounding box center [772, 46] width 230 height 25
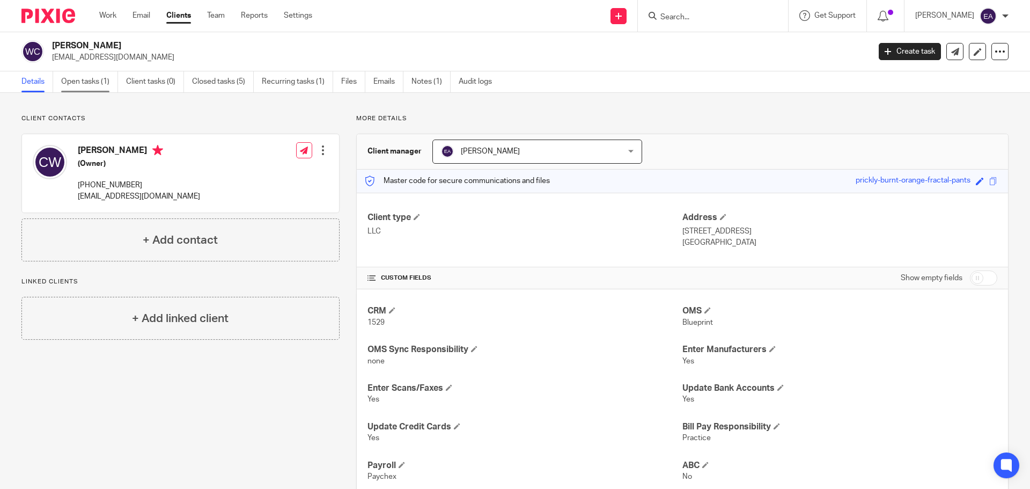
click at [84, 84] on link "Open tasks (1)" at bounding box center [89, 81] width 57 height 21
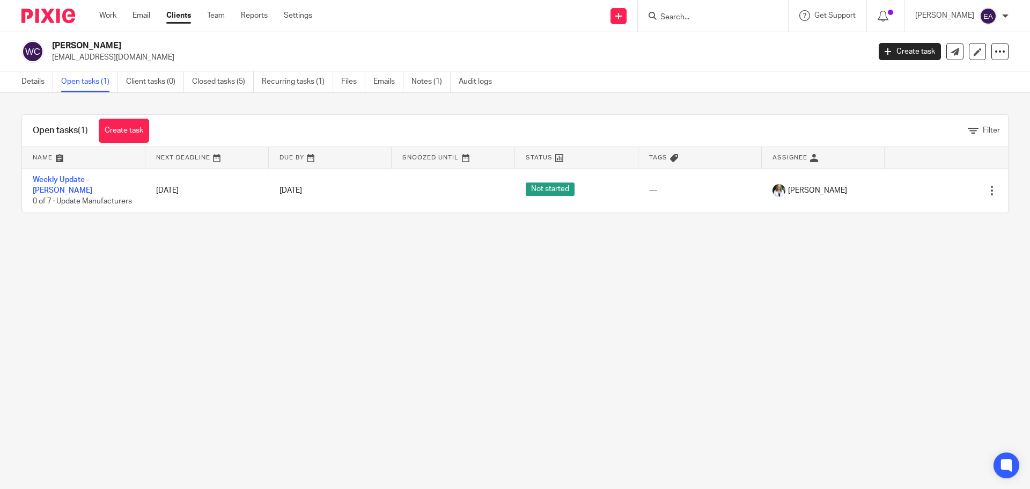
click at [685, 17] on input "Search" at bounding box center [708, 18] width 97 height 10
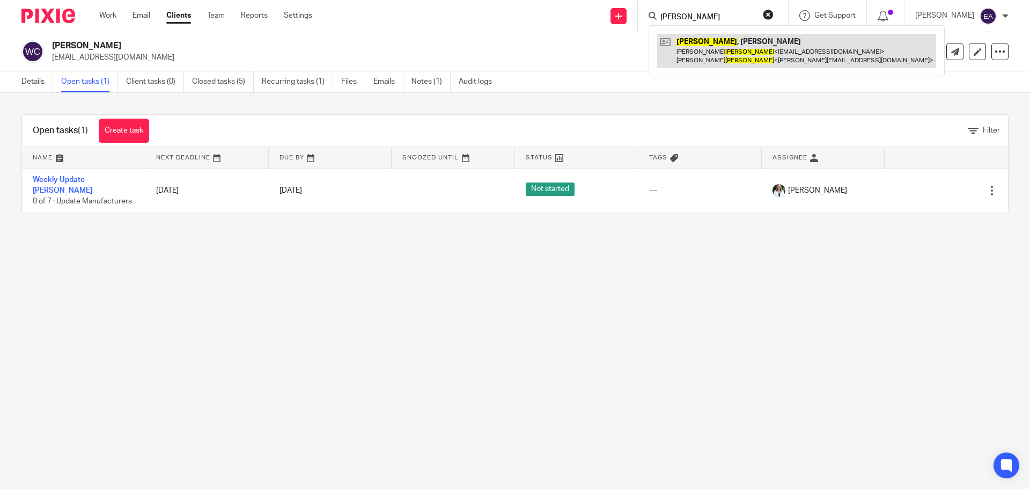
type input "palmer"
click at [711, 54] on link at bounding box center [796, 50] width 279 height 33
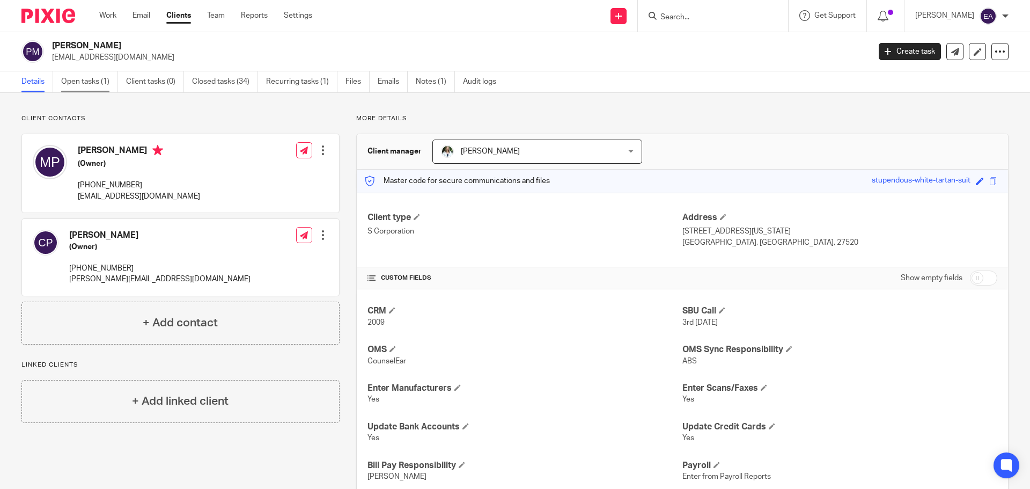
click at [66, 81] on link "Open tasks (1)" at bounding box center [89, 81] width 57 height 21
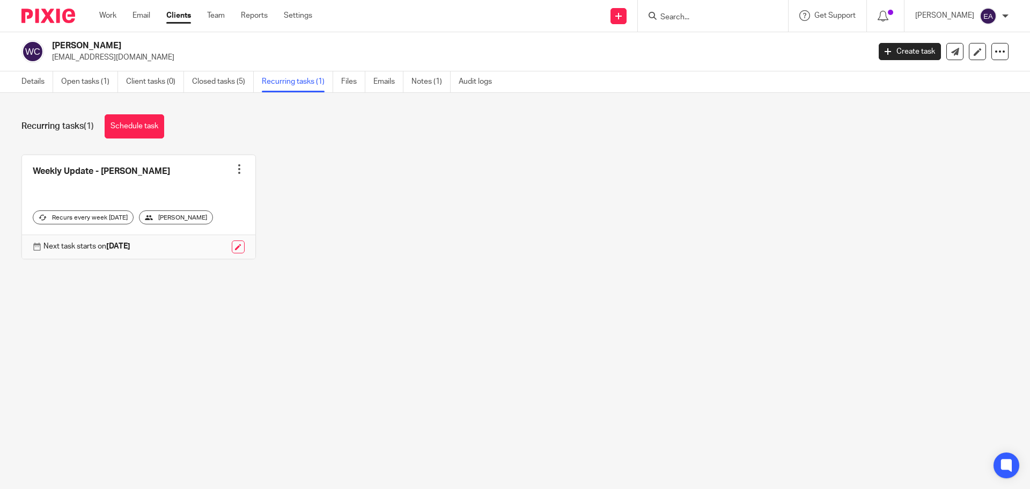
click at [712, 16] on input "Search" at bounding box center [708, 18] width 97 height 10
click at [729, 9] on form at bounding box center [717, 15] width 114 height 13
click at [734, 18] on input "Search" at bounding box center [708, 18] width 97 height 10
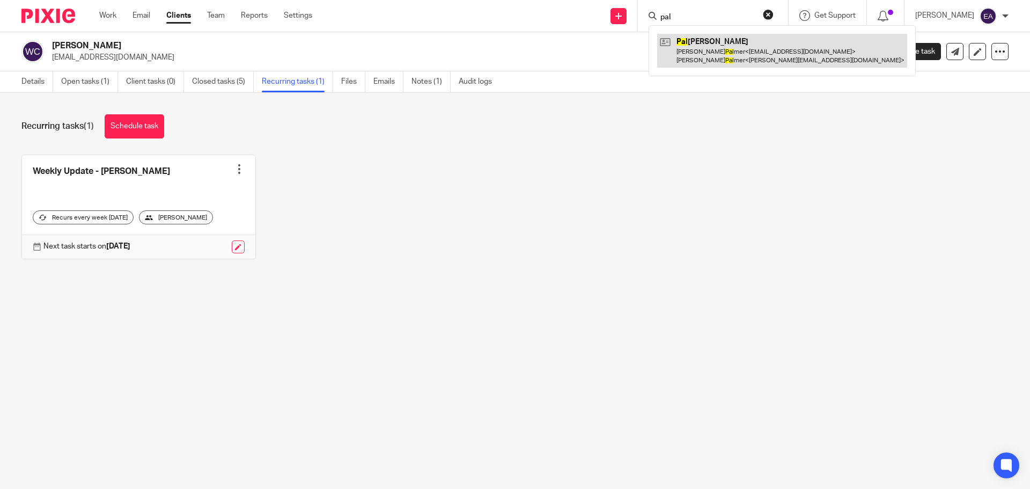
type input "pal"
click at [724, 57] on link at bounding box center [782, 50] width 250 height 33
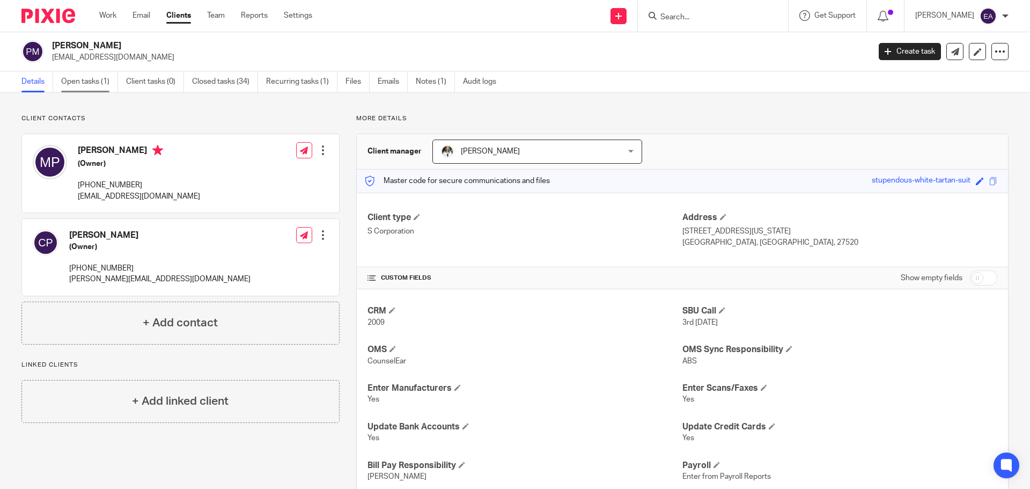
click at [82, 86] on link "Open tasks (1)" at bounding box center [89, 81] width 57 height 21
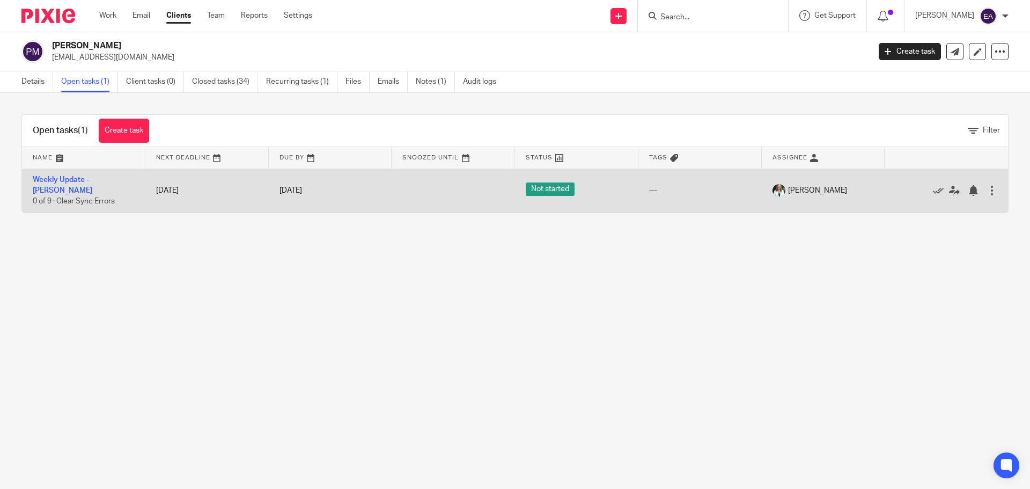
click at [65, 172] on td "Weekly Update - Palmer 0 of 9 · Clear Sync Errors" at bounding box center [83, 191] width 123 height 44
click at [78, 180] on link "Weekly Update - [PERSON_NAME]" at bounding box center [63, 185] width 60 height 18
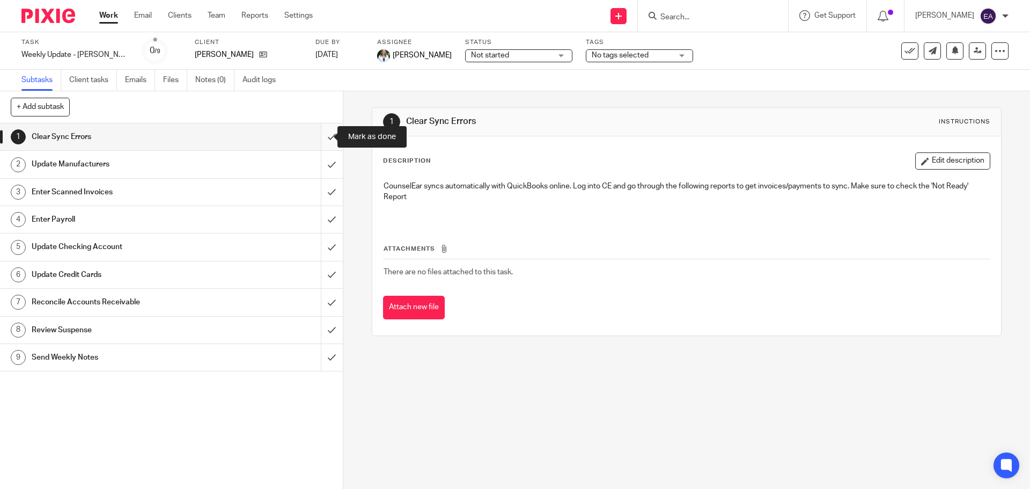
click at [317, 144] on input "submit" at bounding box center [171, 136] width 343 height 27
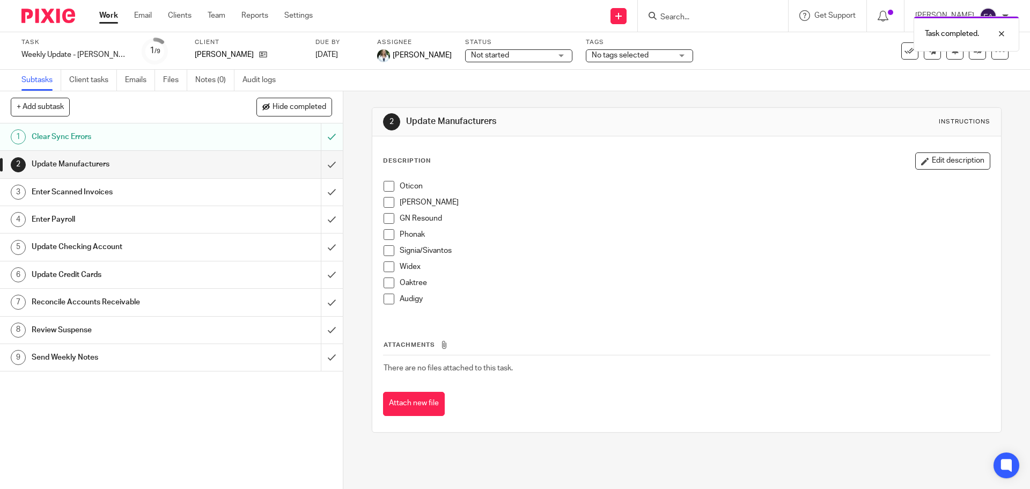
click at [79, 135] on h1 "Clear Sync Errors" at bounding box center [125, 137] width 186 height 16
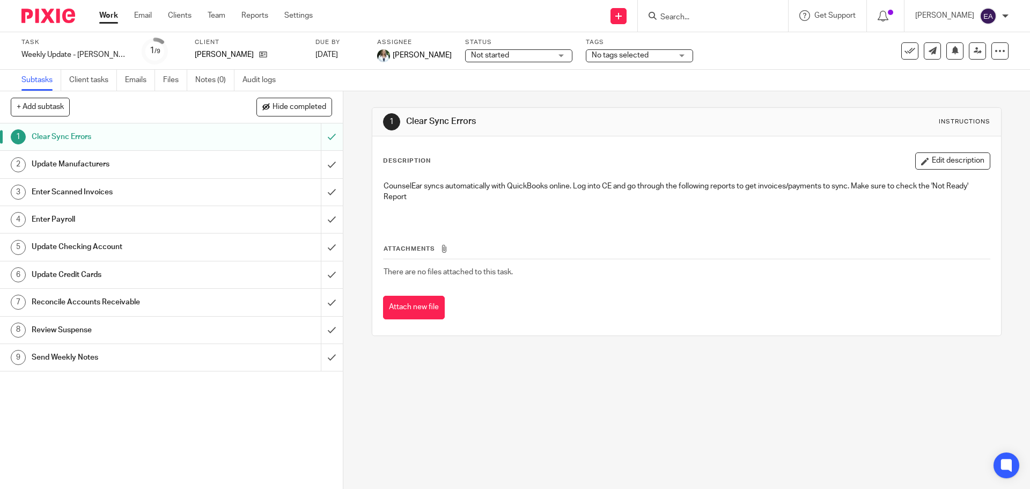
click at [248, 161] on div "Update Manufacturers" at bounding box center [171, 164] width 279 height 16
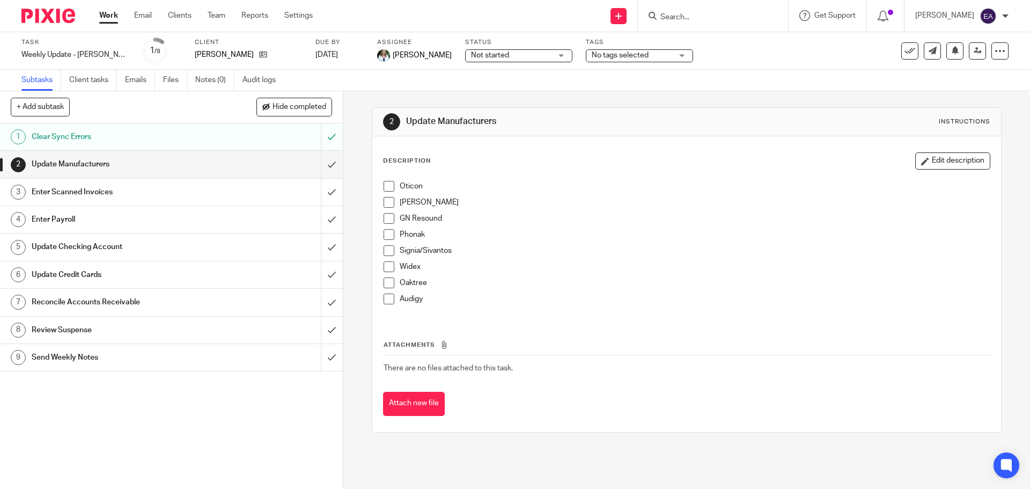
click at [390, 189] on span at bounding box center [389, 186] width 11 height 11
click at [391, 204] on span at bounding box center [389, 202] width 11 height 11
click at [65, 252] on h1 "Update Checking Account" at bounding box center [125, 247] width 186 height 16
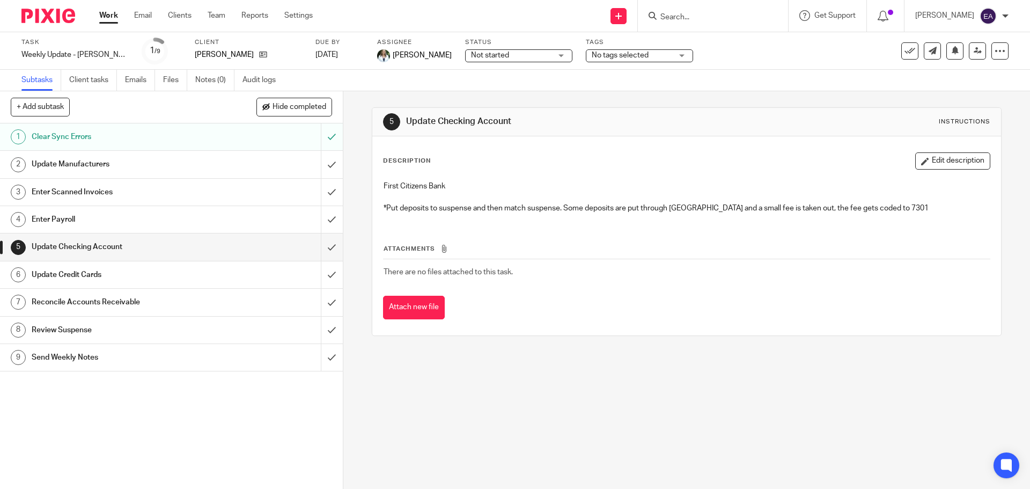
click at [73, 276] on h1 "Update Credit Cards" at bounding box center [125, 275] width 186 height 16
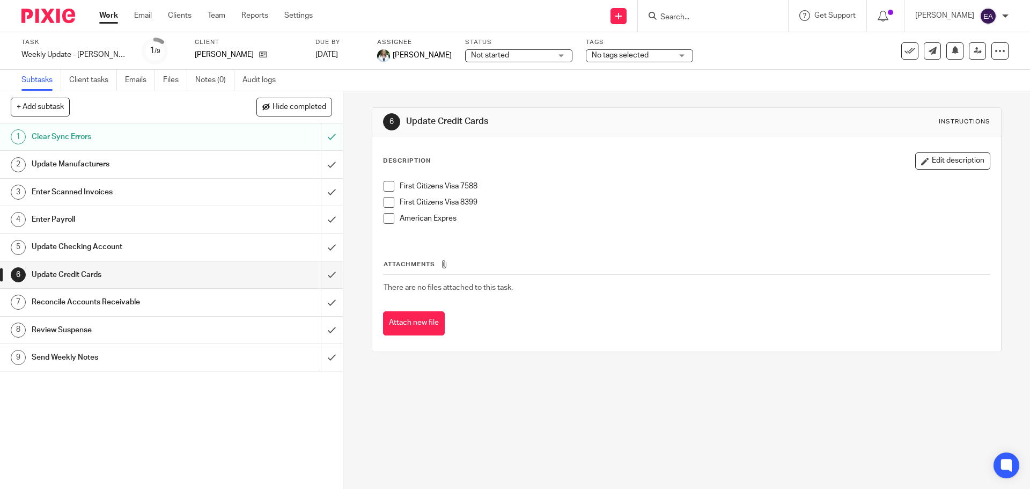
click at [283, 163] on div "Update Manufacturers" at bounding box center [171, 164] width 279 height 16
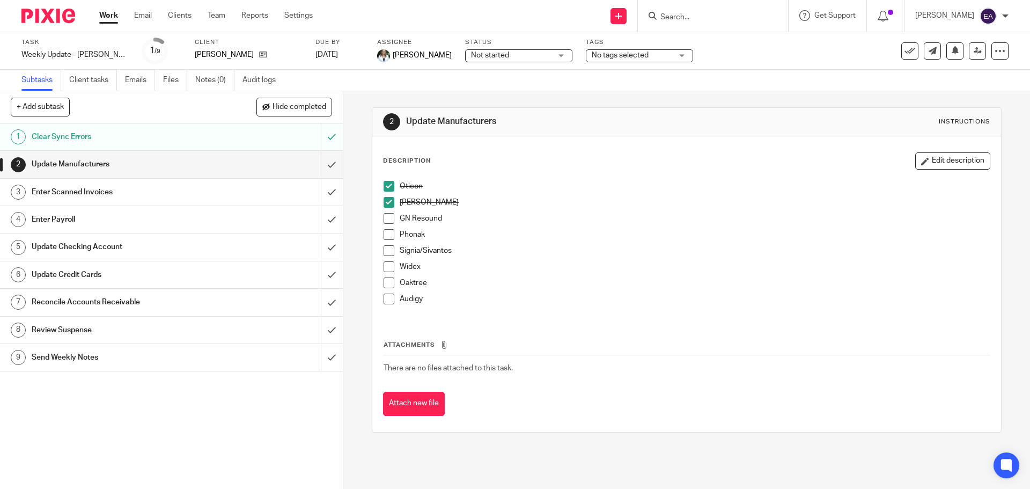
click at [384, 215] on span at bounding box center [389, 218] width 11 height 11
click at [386, 236] on span at bounding box center [389, 234] width 11 height 11
click at [388, 250] on span at bounding box center [389, 250] width 11 height 11
click at [388, 268] on span at bounding box center [389, 266] width 11 height 11
click at [389, 282] on span at bounding box center [389, 282] width 11 height 11
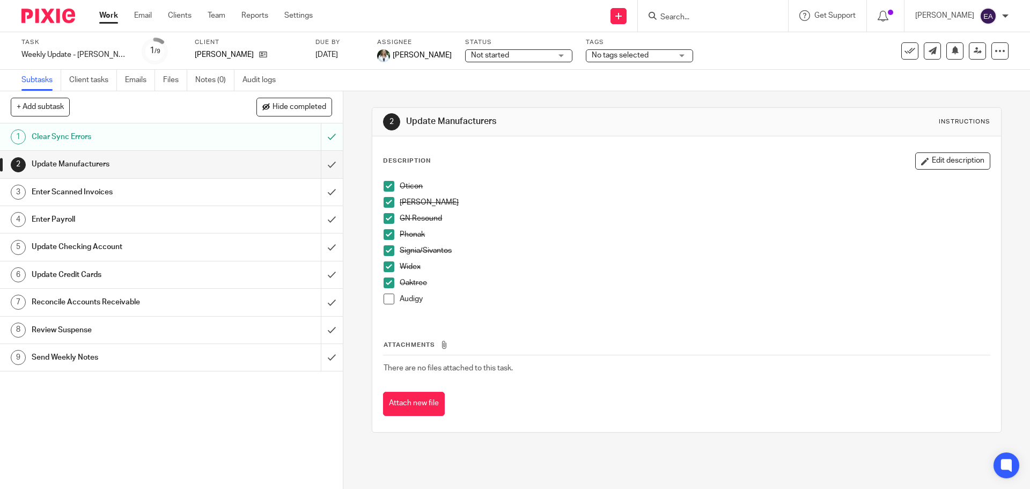
click at [384, 304] on li "Audigy" at bounding box center [687, 302] width 606 height 16
click at [384, 301] on span at bounding box center [389, 299] width 11 height 11
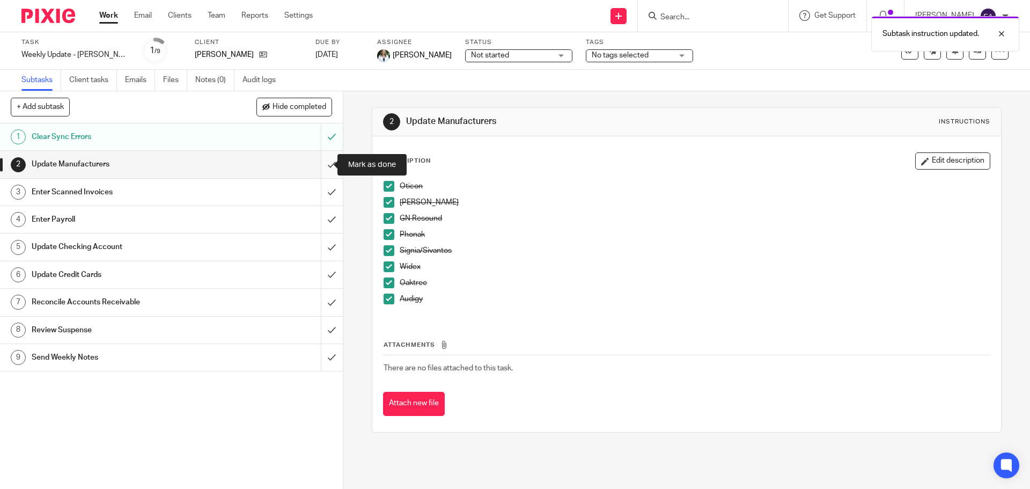
click at [327, 164] on input "submit" at bounding box center [171, 164] width 343 height 27
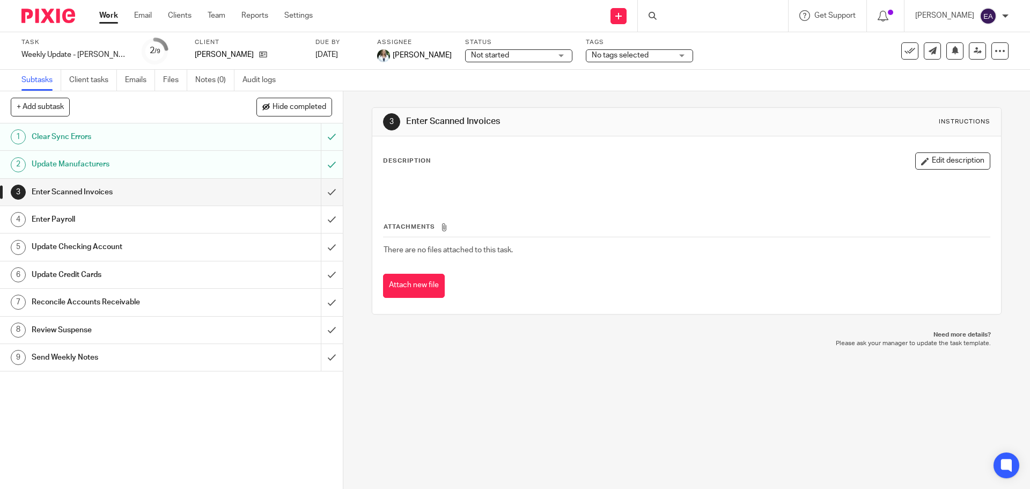
click at [323, 192] on input "submit" at bounding box center [171, 192] width 343 height 27
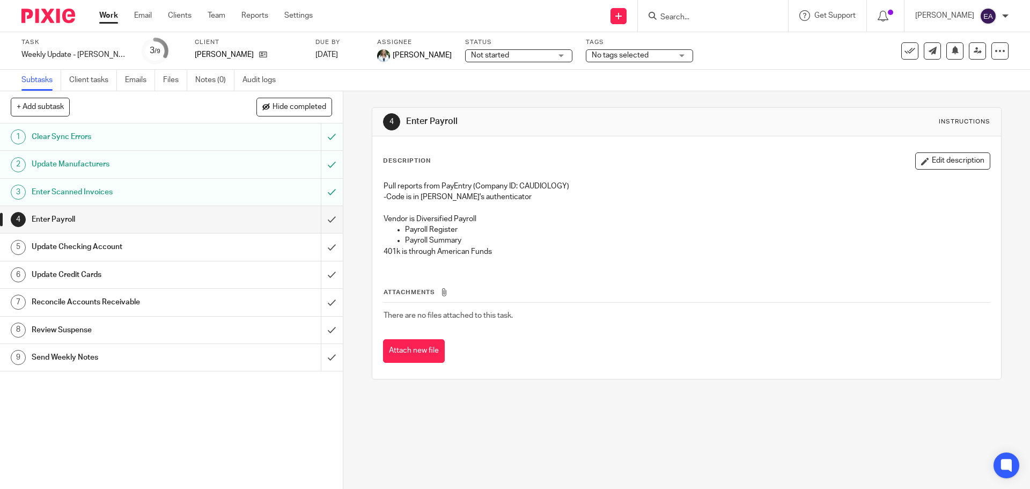
click at [239, 252] on div "Update Checking Account" at bounding box center [171, 247] width 279 height 16
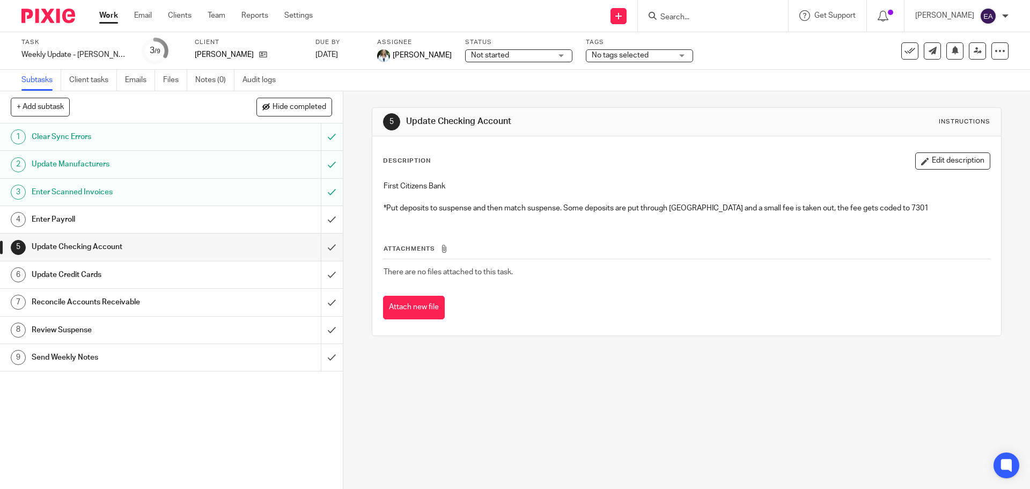
click at [239, 274] on div "Update Credit Cards" at bounding box center [171, 275] width 279 height 16
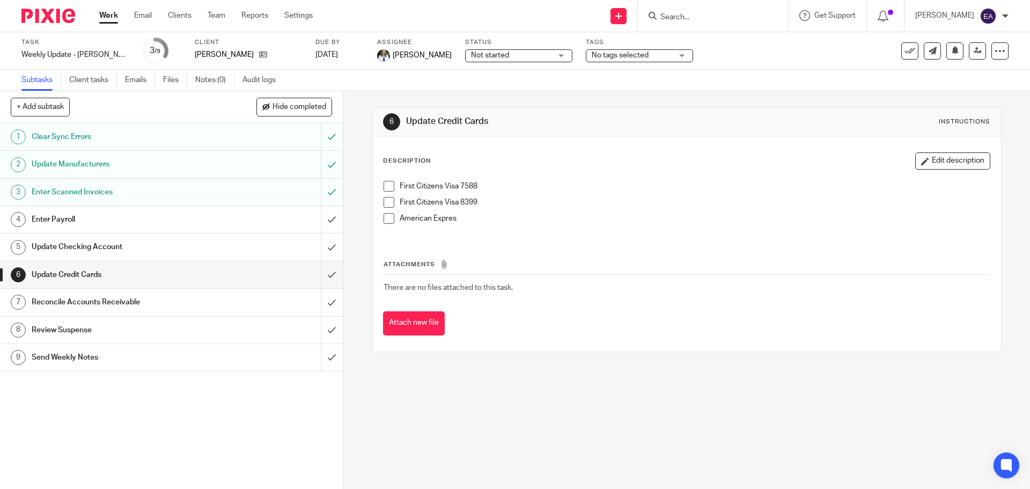
click at [385, 187] on span at bounding box center [389, 186] width 11 height 11
click at [387, 203] on span at bounding box center [389, 202] width 11 height 11
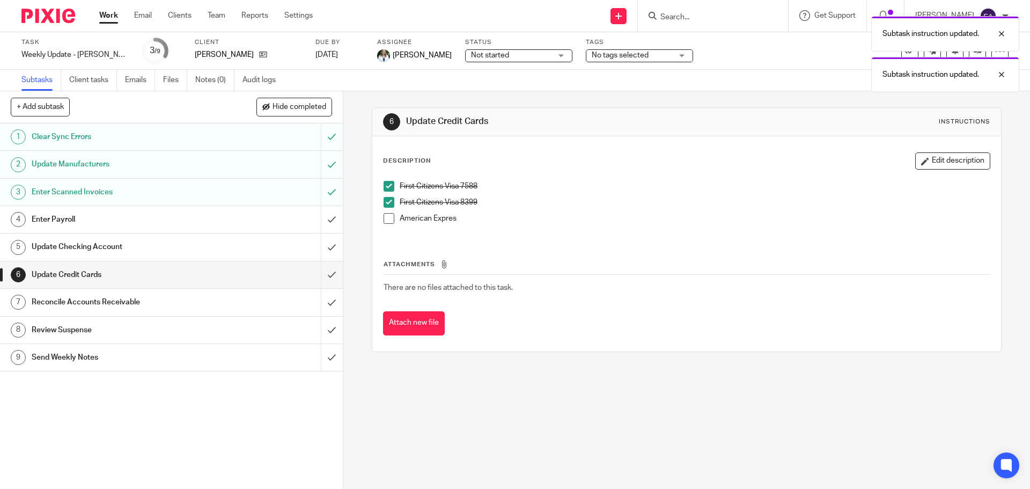
click at [387, 221] on span at bounding box center [389, 218] width 11 height 11
click at [47, 242] on h1 "Update Checking Account" at bounding box center [125, 247] width 186 height 16
